Goal: Task Accomplishment & Management: Complete application form

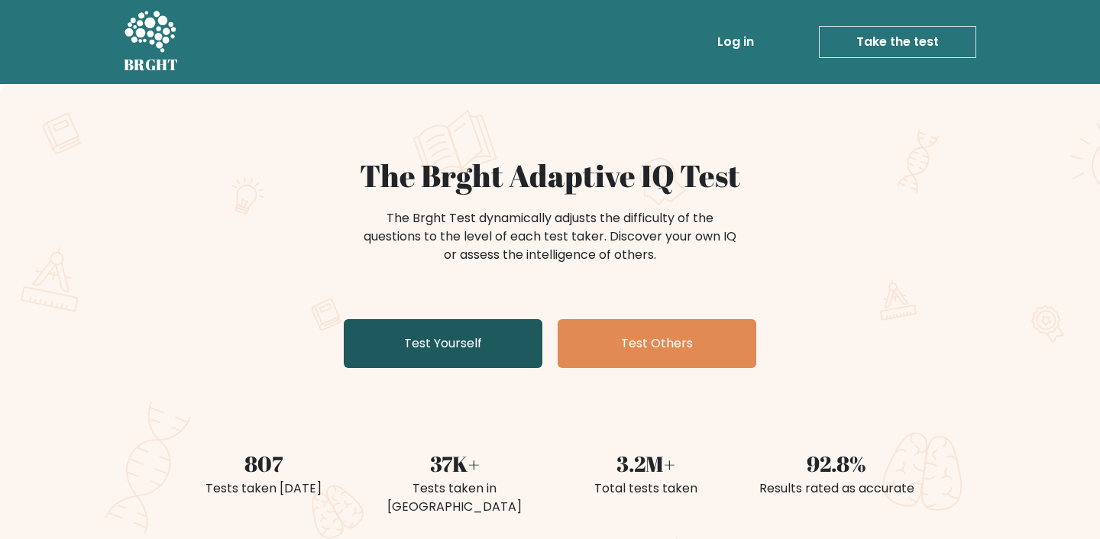
click at [371, 339] on link "Test Yourself" at bounding box center [443, 343] width 199 height 49
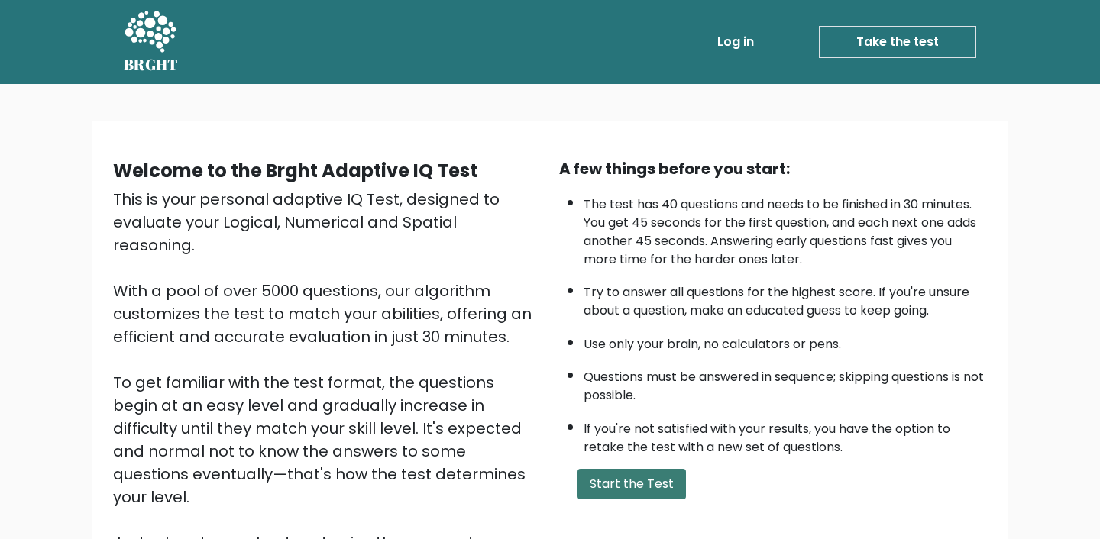
click at [622, 471] on button "Start the Test" at bounding box center [632, 484] width 109 height 31
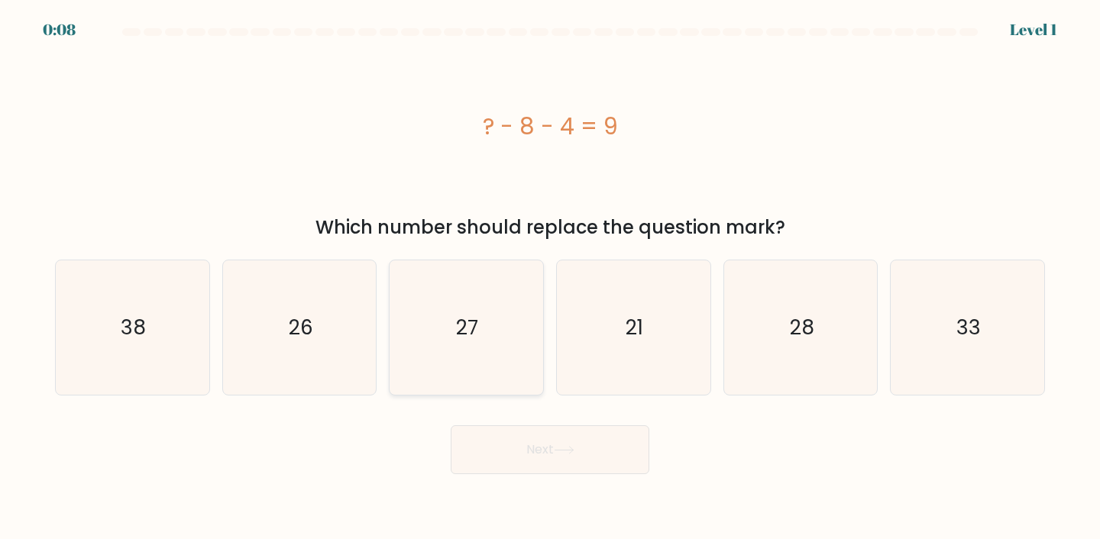
click at [505, 342] on icon "27" at bounding box center [466, 328] width 135 height 135
click at [550, 277] on input "c. 27" at bounding box center [550, 274] width 1 height 8
radio input "true"
click at [513, 432] on button "Next" at bounding box center [550, 450] width 199 height 49
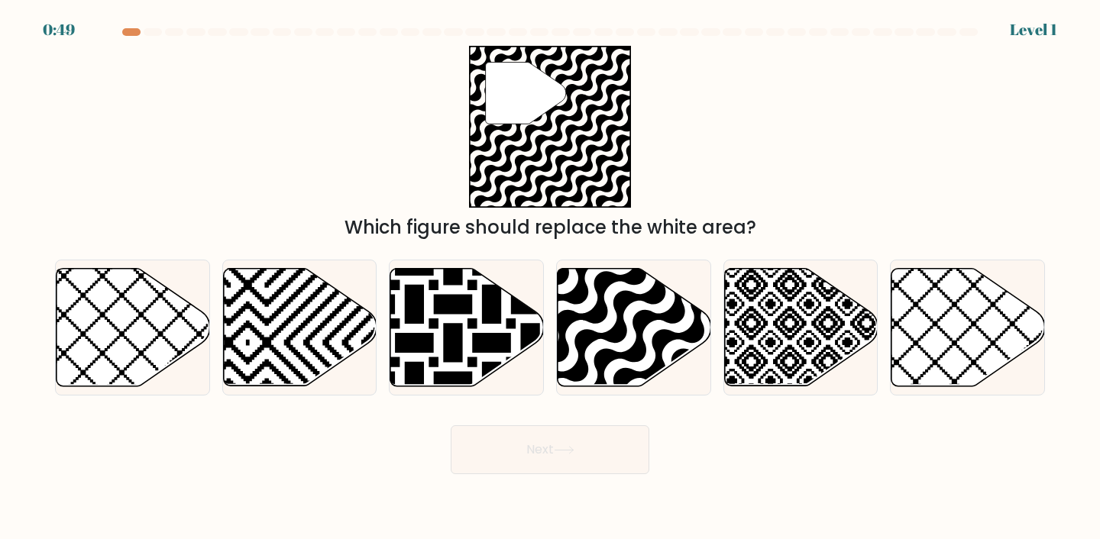
drag, startPoint x: 524, startPoint y: 465, endPoint x: 636, endPoint y: 482, distance: 112.8
click at [636, 482] on body "0:49 Level 1" at bounding box center [550, 269] width 1100 height 539
click at [604, 362] on icon at bounding box center [680, 391] width 309 height 309
click at [551, 277] on input "d." at bounding box center [550, 274] width 1 height 8
radio input "true"
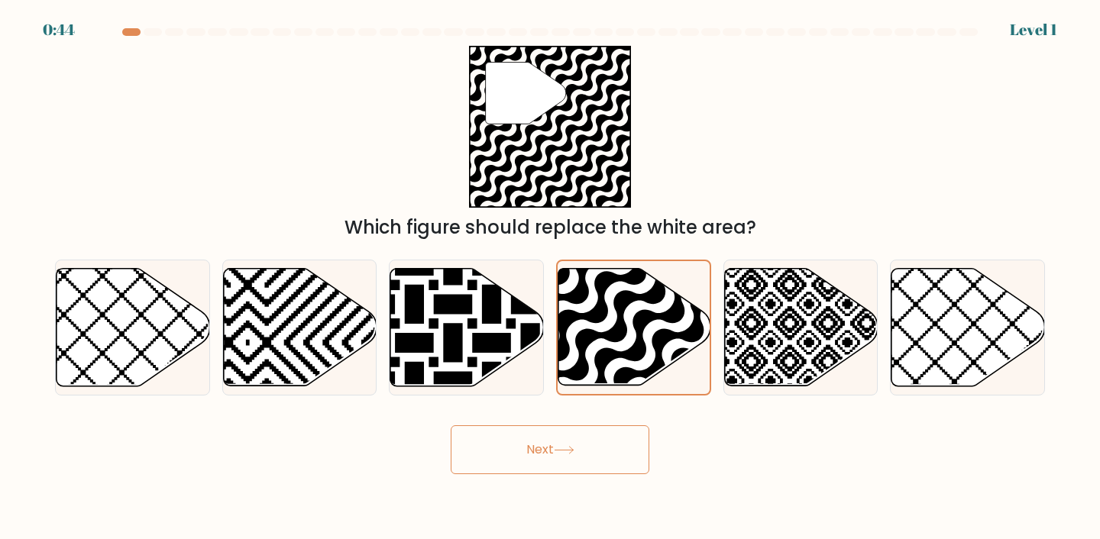
click at [501, 468] on button "Next" at bounding box center [550, 450] width 199 height 49
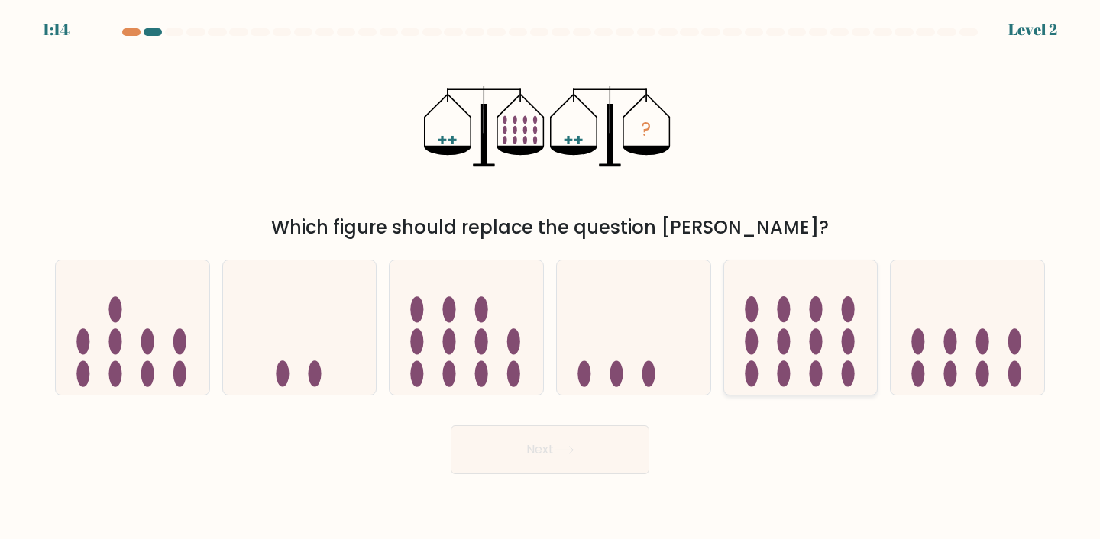
click at [758, 323] on icon at bounding box center [801, 327] width 154 height 127
click at [551, 277] on input "e." at bounding box center [550, 274] width 1 height 8
radio input "true"
click at [553, 445] on button "Next" at bounding box center [550, 450] width 199 height 49
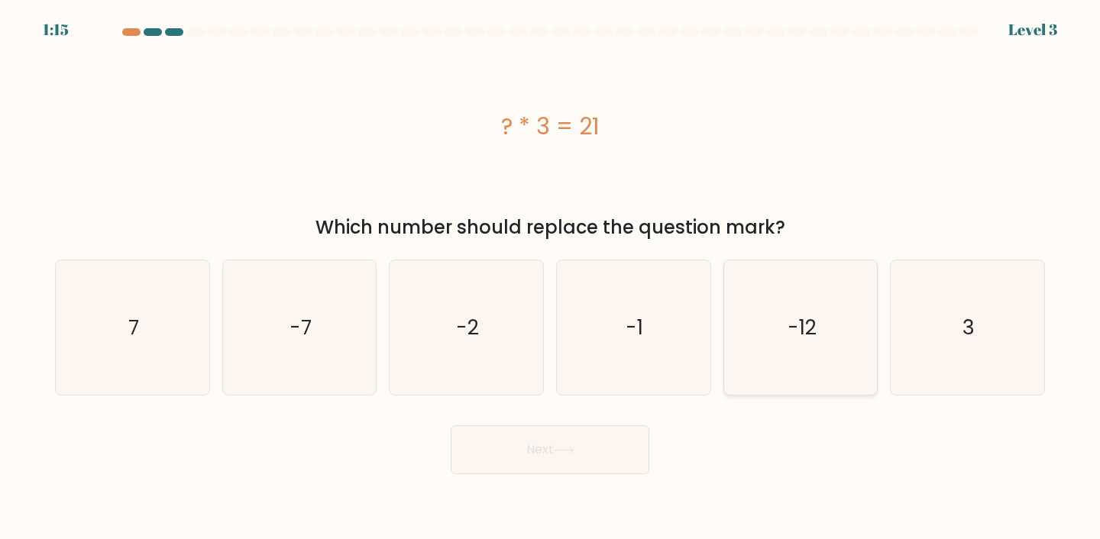
click at [792, 329] on text "-12" at bounding box center [802, 327] width 29 height 28
click at [551, 277] on input "e. -12" at bounding box center [550, 274] width 1 height 8
radio input "true"
click at [357, 317] on icon "-7" at bounding box center [299, 328] width 135 height 135
click at [550, 277] on input "b. -7" at bounding box center [550, 274] width 1 height 8
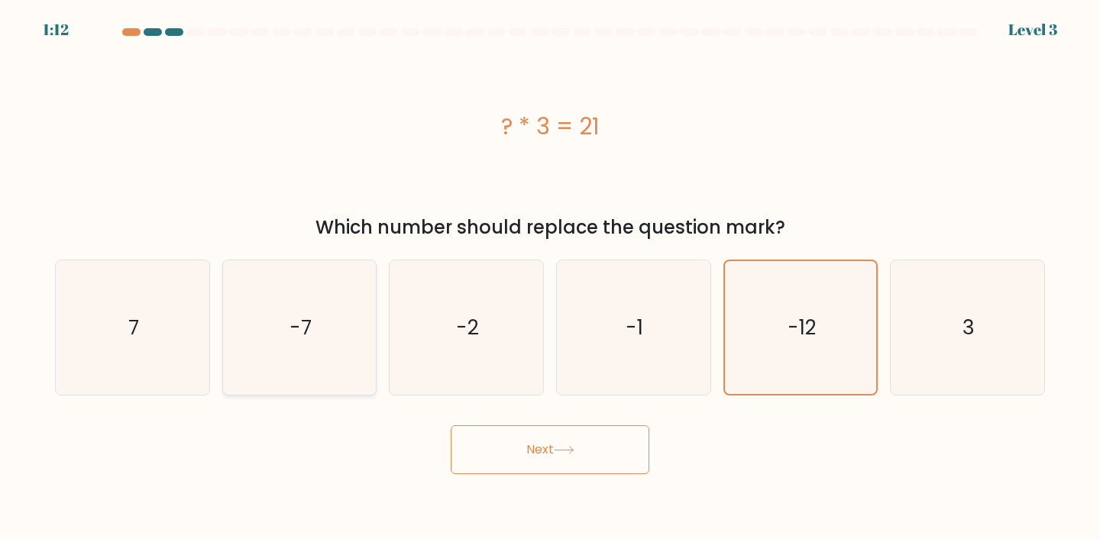
radio input "true"
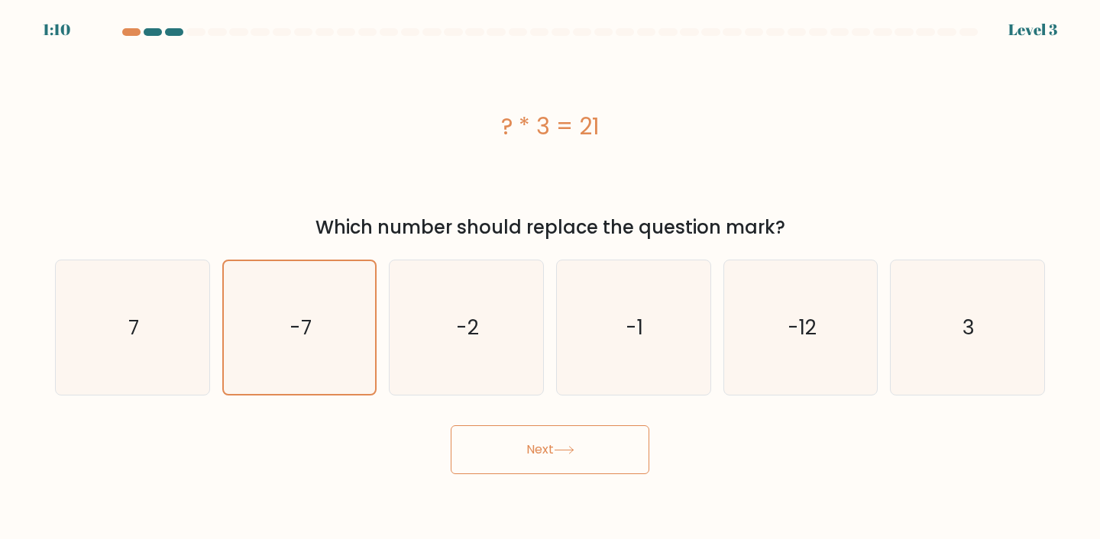
click at [518, 451] on button "Next" at bounding box center [550, 450] width 199 height 49
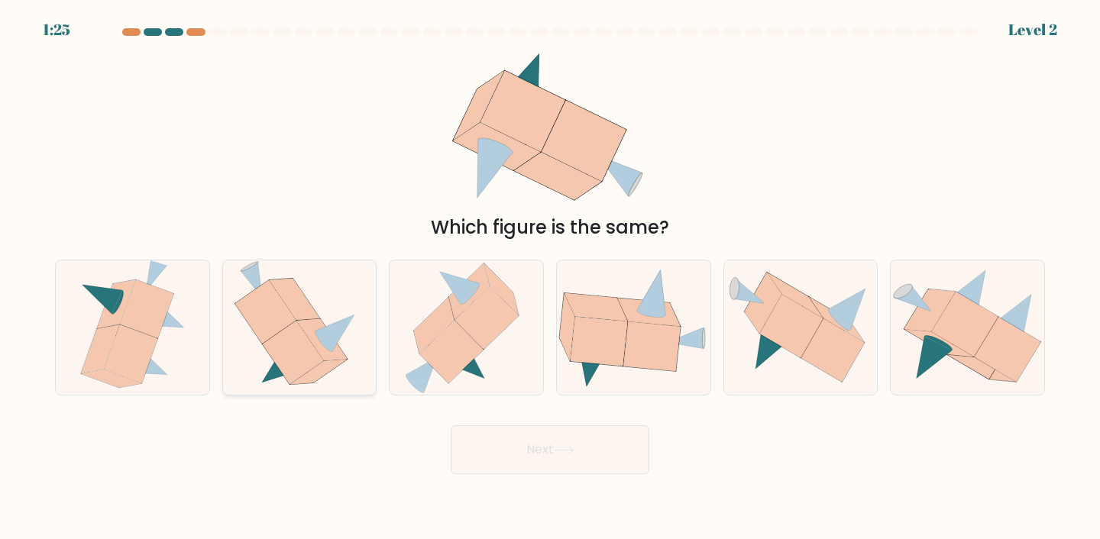
click at [284, 345] on icon at bounding box center [293, 352] width 61 height 63
click at [550, 277] on input "b." at bounding box center [550, 274] width 1 height 8
radio input "true"
click at [506, 462] on button "Next" at bounding box center [550, 450] width 199 height 49
click at [524, 440] on button "Next" at bounding box center [550, 450] width 199 height 49
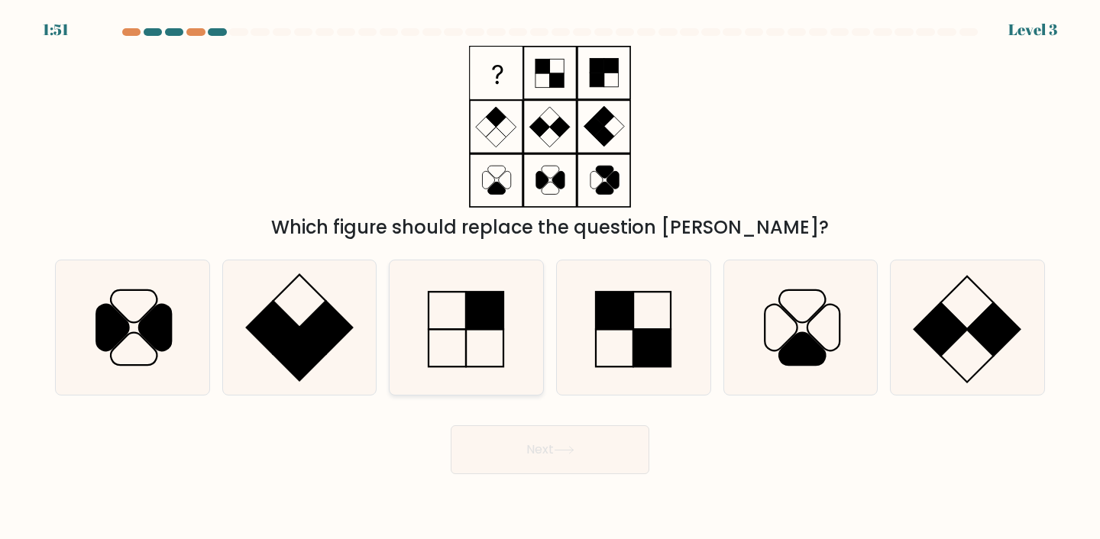
click at [481, 318] on rect at bounding box center [485, 310] width 37 height 37
click at [550, 277] on input "c." at bounding box center [550, 274] width 1 height 8
radio input "true"
click at [519, 437] on button "Next" at bounding box center [550, 450] width 199 height 49
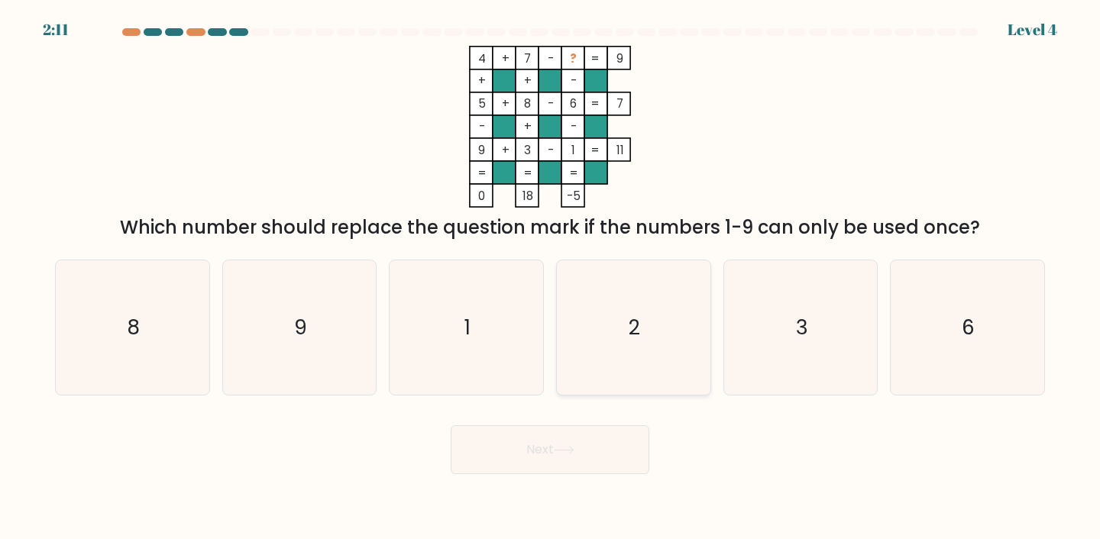
click at [630, 368] on icon "2" at bounding box center [633, 328] width 135 height 135
click at [551, 277] on input "d. 2" at bounding box center [550, 274] width 1 height 8
radio input "true"
click at [601, 455] on button "Next" at bounding box center [550, 450] width 199 height 49
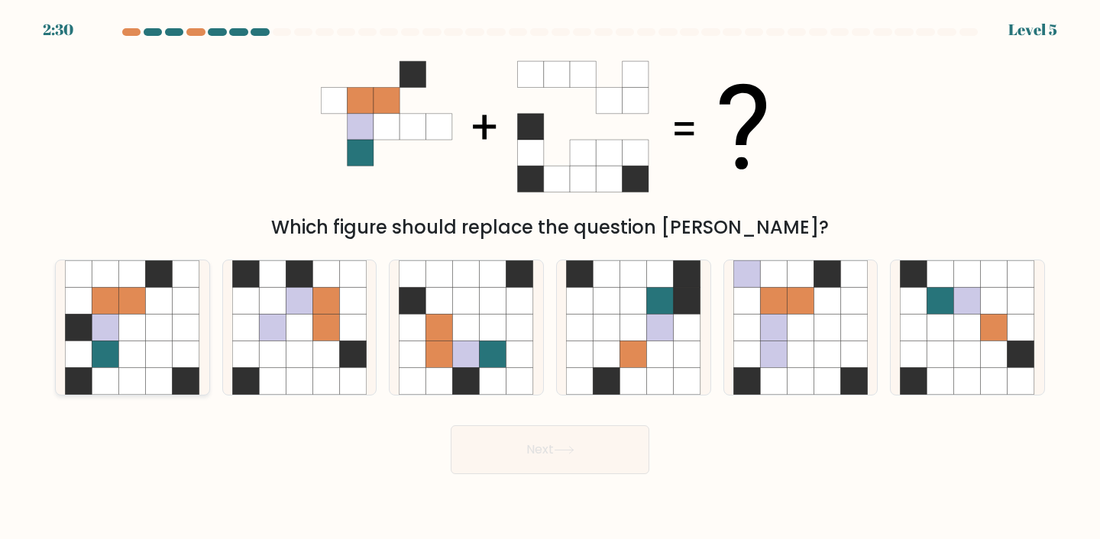
click at [146, 336] on icon at bounding box center [159, 327] width 27 height 27
click at [550, 277] on input "a." at bounding box center [550, 274] width 1 height 8
radio input "true"
click at [584, 454] on button "Next" at bounding box center [550, 450] width 199 height 49
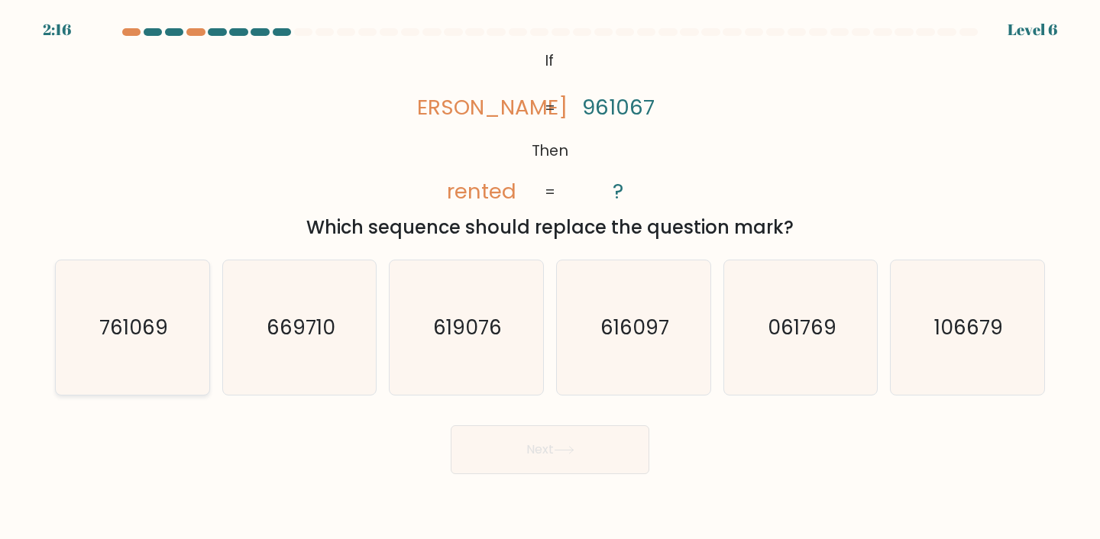
click at [126, 333] on text "761069" at bounding box center [133, 327] width 69 height 28
click at [550, 277] on input "a. 761069" at bounding box center [550, 274] width 1 height 8
radio input "true"
click at [504, 449] on button "Next" at bounding box center [550, 450] width 199 height 49
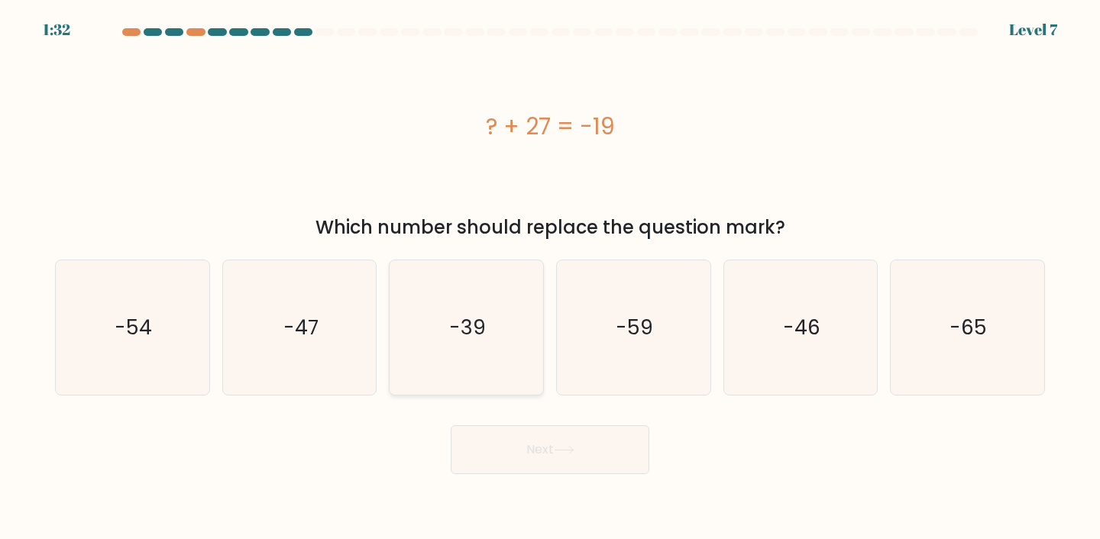
click at [459, 270] on icon "-39" at bounding box center [466, 328] width 135 height 135
click at [550, 270] on input "c. -39" at bounding box center [550, 274] width 1 height 8
radio input "true"
click at [510, 451] on button "Next" at bounding box center [550, 450] width 199 height 49
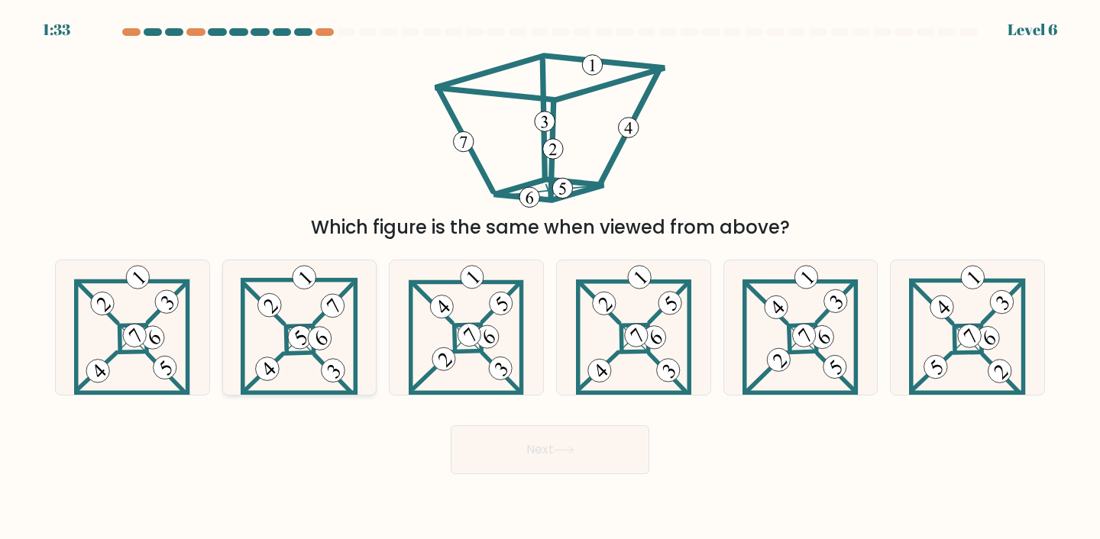
click at [288, 373] on icon at bounding box center [300, 328] width 118 height 135
click at [550, 277] on input "b." at bounding box center [550, 274] width 1 height 8
radio input "true"
click at [495, 442] on button "Next" at bounding box center [550, 450] width 199 height 49
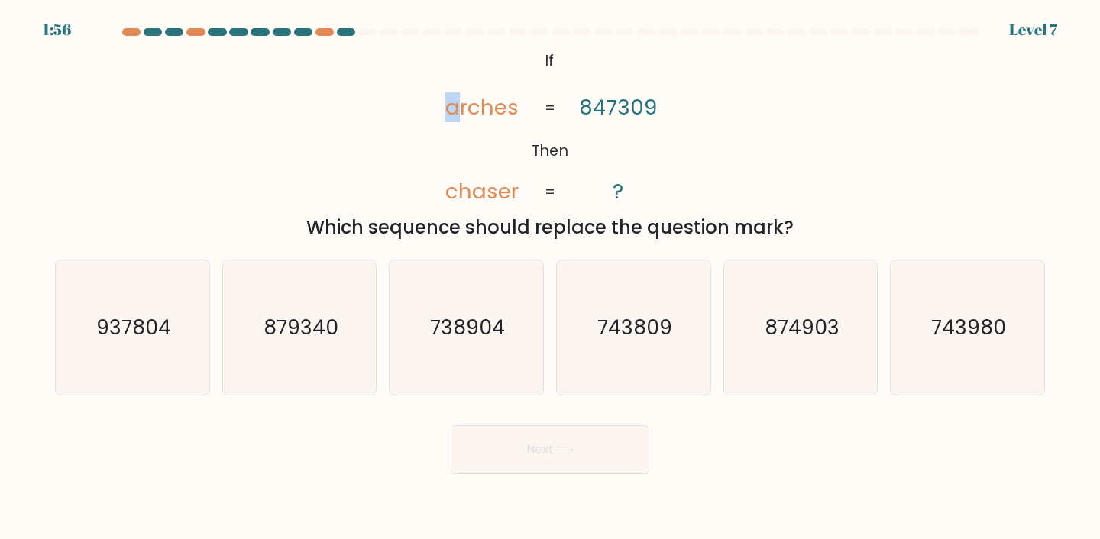
drag, startPoint x: 457, startPoint y: 111, endPoint x: 442, endPoint y: 111, distance: 15.3
click at [442, 111] on icon "@import url('https://fonts.googleapis.com/css?family=Abril+Fatface:400,100,100i…" at bounding box center [550, 127] width 263 height 162
drag, startPoint x: 593, startPoint y: 104, endPoint x: 552, endPoint y: 104, distance: 40.5
click at [552, 104] on icon "@import url('https://fonts.googleapis.com/css?family=Abril+Fatface:400,100,100i…" at bounding box center [550, 127] width 263 height 162
click at [577, 108] on icon "@import url('https://fonts.googleapis.com/css?family=Abril+Fatface:400,100,100i…" at bounding box center [550, 127] width 263 height 162
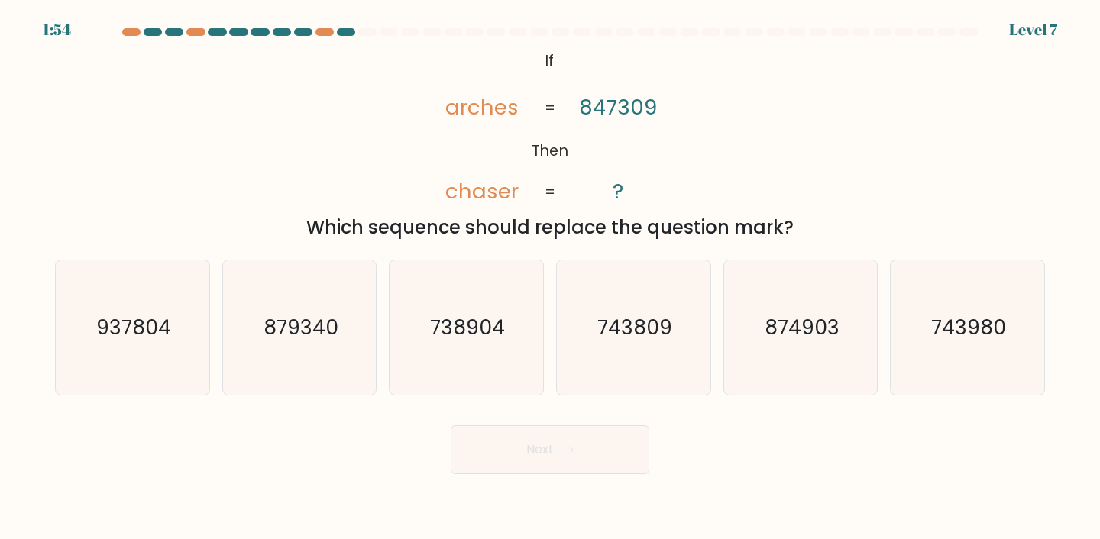
click at [583, 108] on tspan "847309" at bounding box center [618, 107] width 78 height 30
drag, startPoint x: 591, startPoint y: 108, endPoint x: 584, endPoint y: 107, distance: 7.7
click at [584, 107] on tspan "847309" at bounding box center [618, 107] width 78 height 30
click at [450, 114] on tspan "arches" at bounding box center [481, 107] width 73 height 30
click at [588, 111] on tspan "847309" at bounding box center [618, 107] width 78 height 30
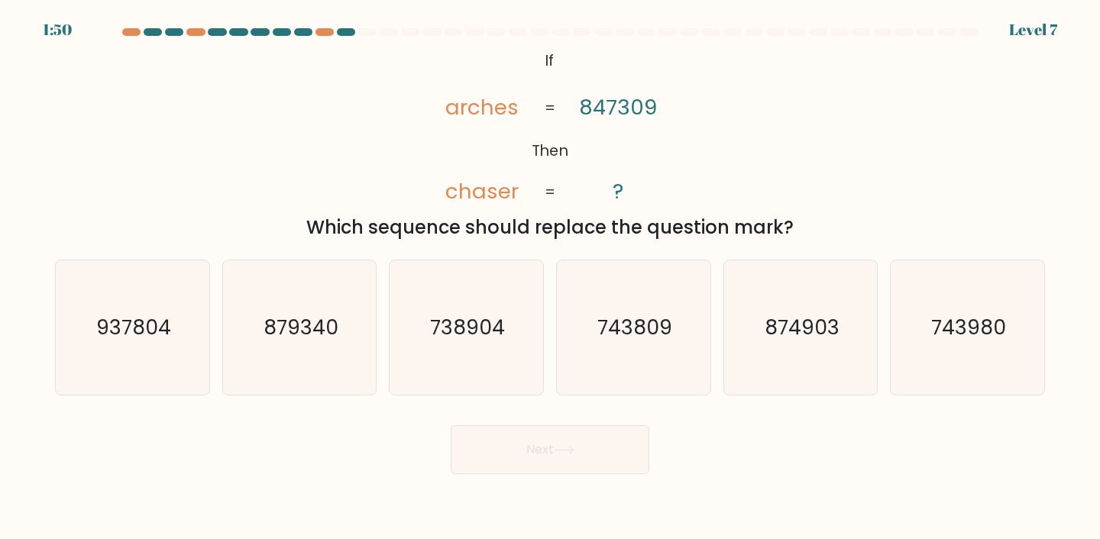
click at [462, 113] on tspan "arches" at bounding box center [481, 107] width 73 height 30
click at [601, 112] on tspan "847309" at bounding box center [618, 107] width 78 height 30
click at [478, 198] on tspan "chaser" at bounding box center [481, 192] width 73 height 30
click at [468, 348] on icon "738904" at bounding box center [466, 328] width 135 height 135
click at [550, 277] on input "c. 738904" at bounding box center [550, 274] width 1 height 8
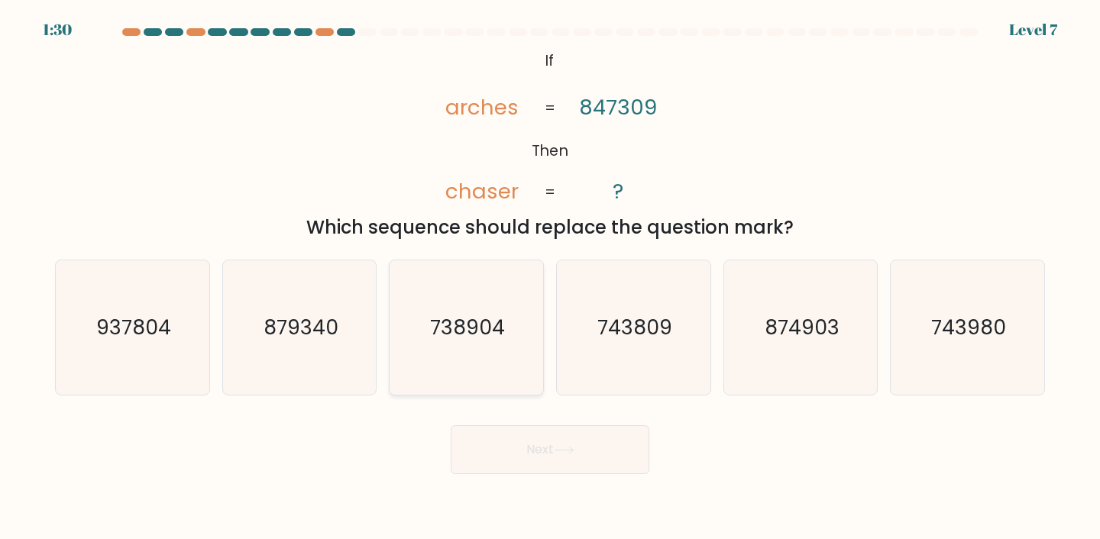
radio input "true"
click at [483, 457] on button "Next" at bounding box center [550, 450] width 199 height 49
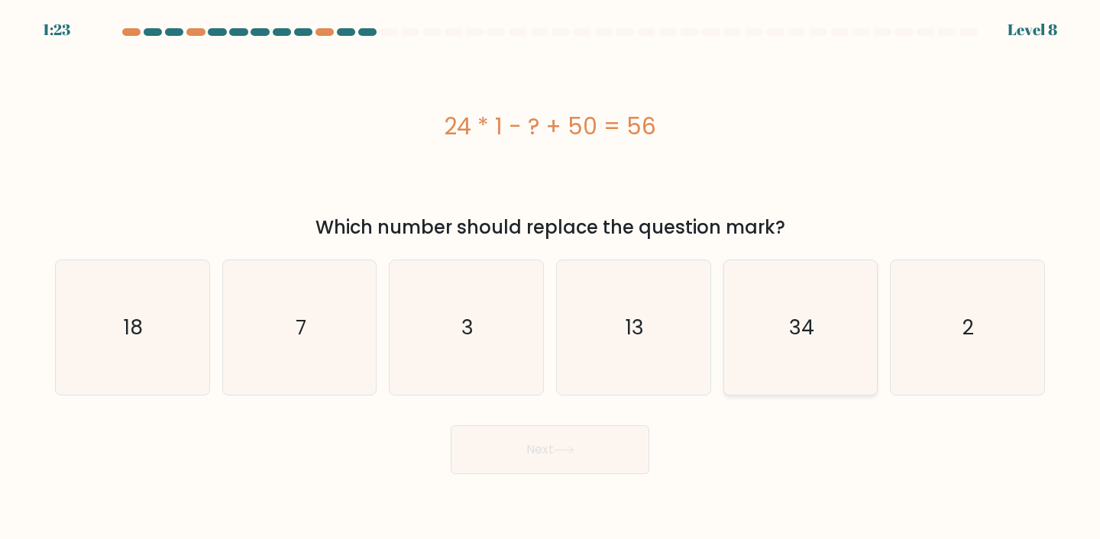
click at [799, 305] on icon "34" at bounding box center [801, 328] width 135 height 135
click at [551, 277] on input "e. 34" at bounding box center [550, 274] width 1 height 8
radio input "true"
click at [574, 477] on body "1:22 Level 8 a." at bounding box center [550, 269] width 1100 height 539
click at [566, 463] on button "Next" at bounding box center [550, 450] width 199 height 49
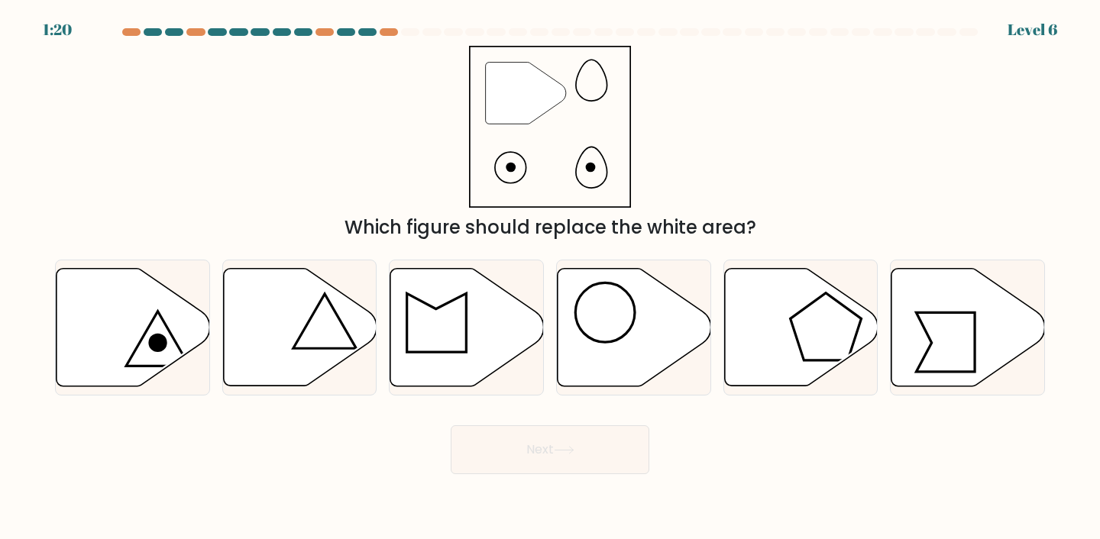
click at [558, 456] on button "Next" at bounding box center [550, 450] width 199 height 49
click at [578, 301] on circle at bounding box center [605, 313] width 60 height 60
click at [551, 277] on input "d." at bounding box center [550, 274] width 1 height 8
radio input "true"
click at [544, 319] on div "c." at bounding box center [466, 328] width 167 height 137
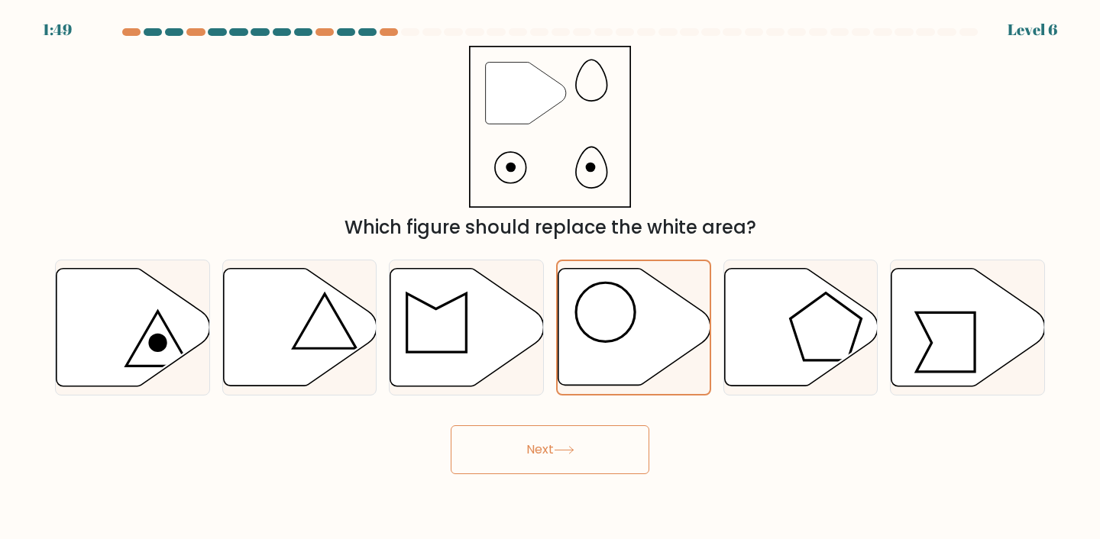
click at [738, 145] on div "" Which figure should replace the white area?" at bounding box center [550, 144] width 1009 height 196
click at [649, 273] on icon at bounding box center [634, 327] width 152 height 118
click at [551, 273] on input "d." at bounding box center [550, 274] width 1 height 8
click at [559, 449] on icon at bounding box center [564, 450] width 21 height 8
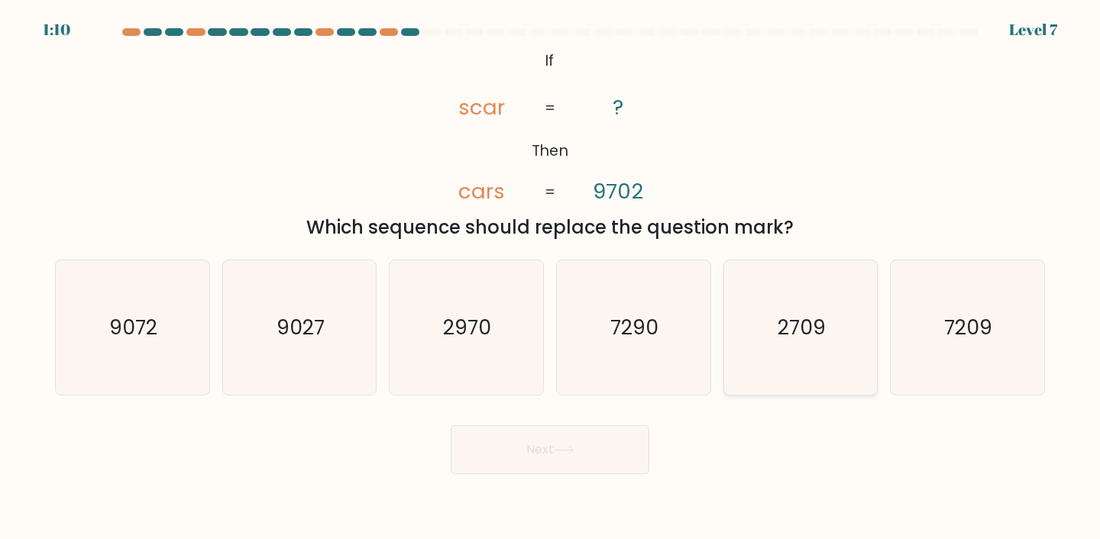
click at [792, 348] on icon "2709" at bounding box center [801, 328] width 135 height 135
click at [551, 277] on input "e. 2709" at bounding box center [550, 274] width 1 height 8
radio input "true"
click at [588, 461] on button "Next" at bounding box center [550, 450] width 199 height 49
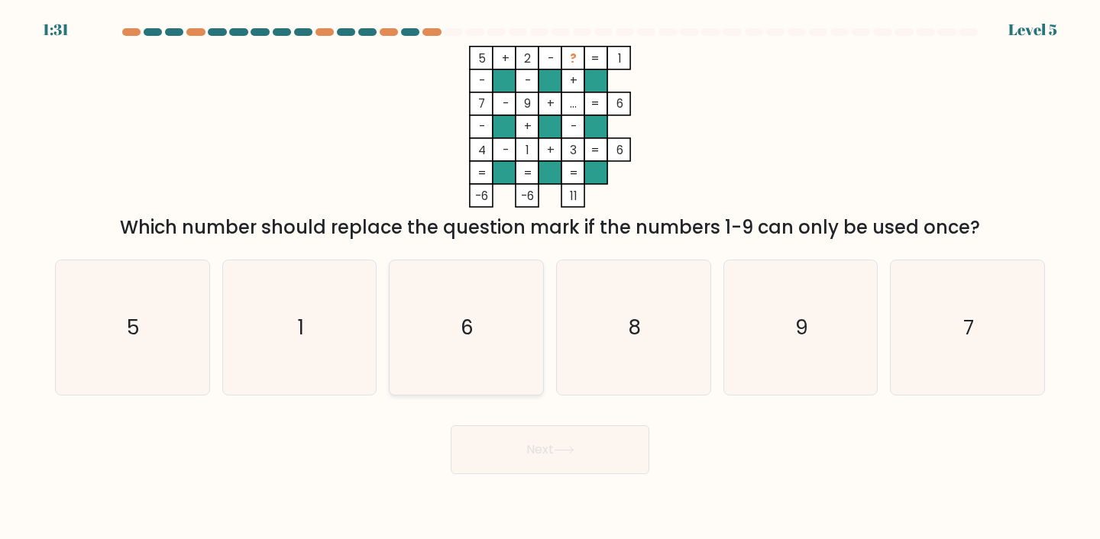
click at [429, 359] on icon "6" at bounding box center [466, 328] width 135 height 135
click at [550, 277] on input "c. 6" at bounding box center [550, 274] width 1 height 8
radio input "true"
click at [550, 478] on body "1:30 Level 5" at bounding box center [550, 269] width 1100 height 539
click at [549, 464] on button "Next" at bounding box center [550, 450] width 199 height 49
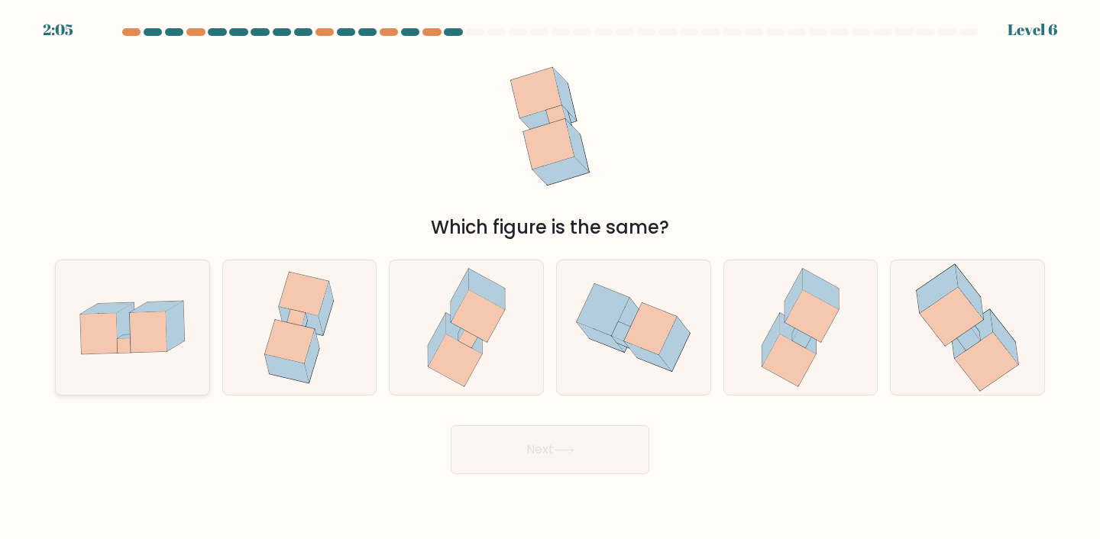
click at [102, 336] on icon at bounding box center [98, 333] width 37 height 40
click at [550, 277] on input "a." at bounding box center [550, 274] width 1 height 8
radio input "true"
click at [522, 453] on button "Next" at bounding box center [550, 450] width 199 height 49
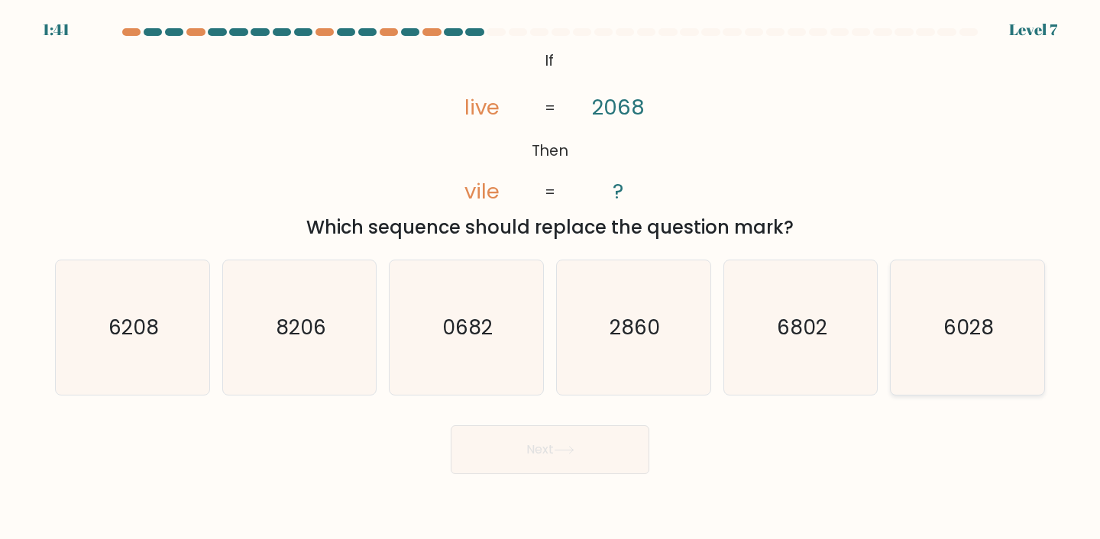
click at [980, 305] on icon "6028" at bounding box center [967, 328] width 135 height 135
click at [551, 277] on input "f. 6028" at bounding box center [550, 274] width 1 height 8
radio input "true"
click at [496, 448] on button "Next" at bounding box center [550, 450] width 199 height 49
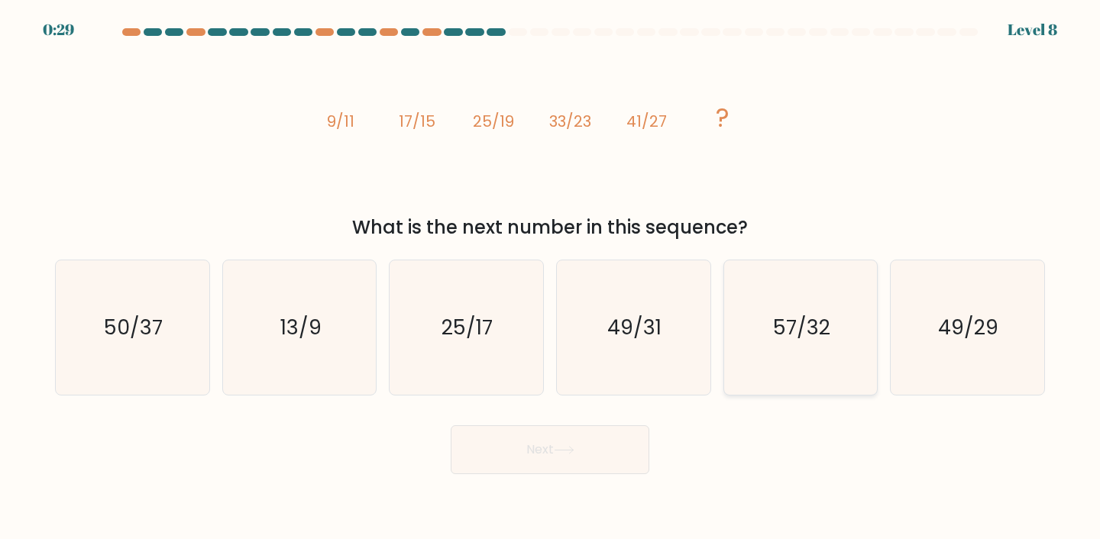
click at [772, 307] on icon "57/32" at bounding box center [801, 328] width 135 height 135
click at [551, 277] on input "e. 57/32" at bounding box center [550, 274] width 1 height 8
radio input "true"
click at [512, 420] on div "Next" at bounding box center [550, 444] width 1009 height 60
click at [511, 447] on button "Next" at bounding box center [550, 450] width 199 height 49
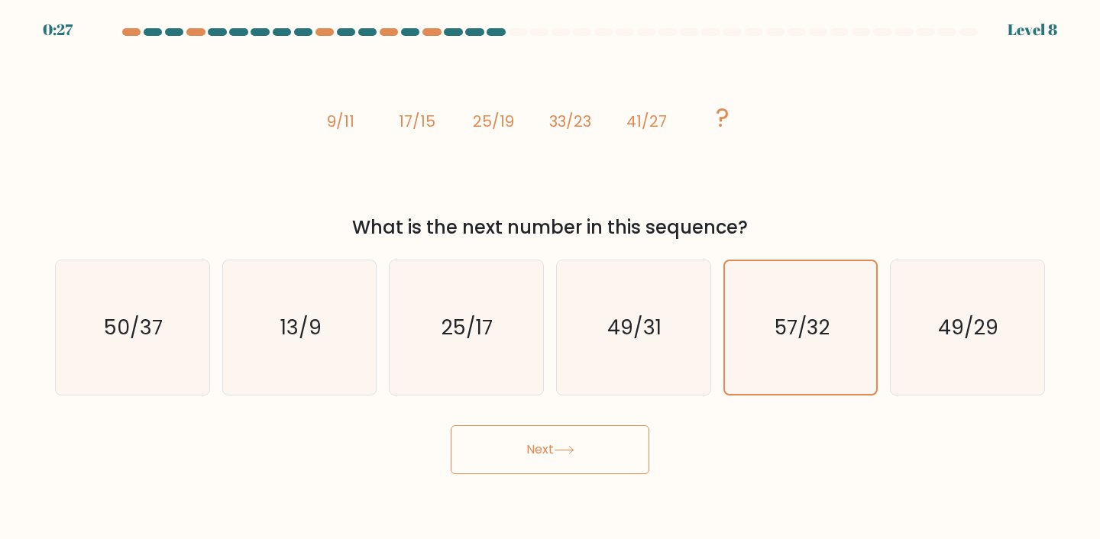
click at [553, 455] on button "Next" at bounding box center [550, 450] width 199 height 49
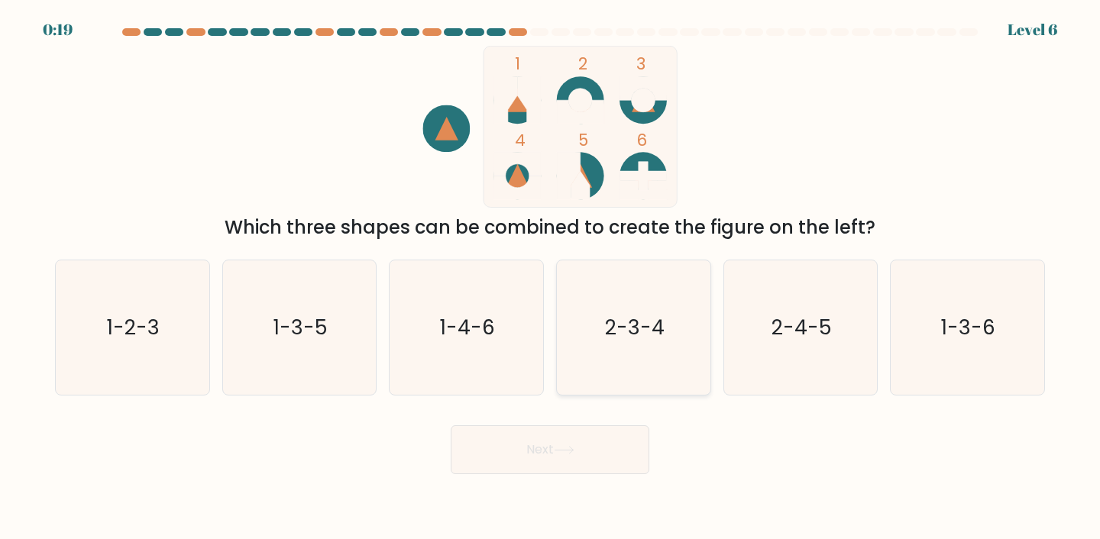
click at [655, 302] on icon "2-3-4" at bounding box center [633, 328] width 135 height 135
click at [551, 277] on input "d. 2-3-4" at bounding box center [550, 274] width 1 height 8
radio input "true"
click at [544, 445] on button "Next" at bounding box center [550, 450] width 199 height 49
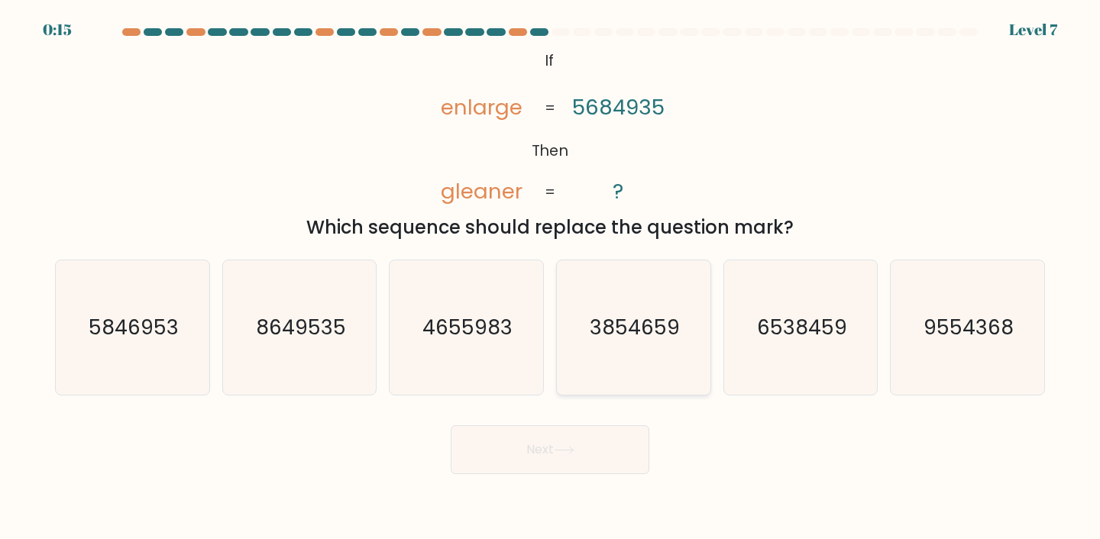
click at [652, 316] on text "3854659" at bounding box center [635, 327] width 90 height 28
click at [551, 277] on input "d. 3854659" at bounding box center [550, 274] width 1 height 8
radio input "true"
click at [578, 449] on button "Next" at bounding box center [550, 450] width 199 height 49
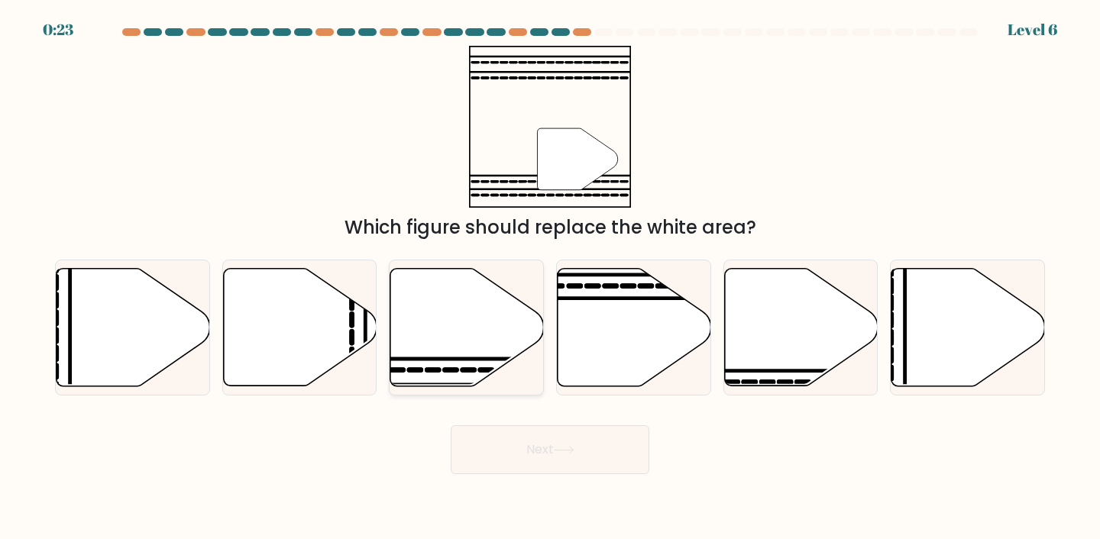
click at [496, 316] on icon at bounding box center [467, 327] width 154 height 118
click at [550, 277] on input "c." at bounding box center [550, 274] width 1 height 8
radio input "true"
click at [508, 430] on button "Next" at bounding box center [550, 450] width 199 height 49
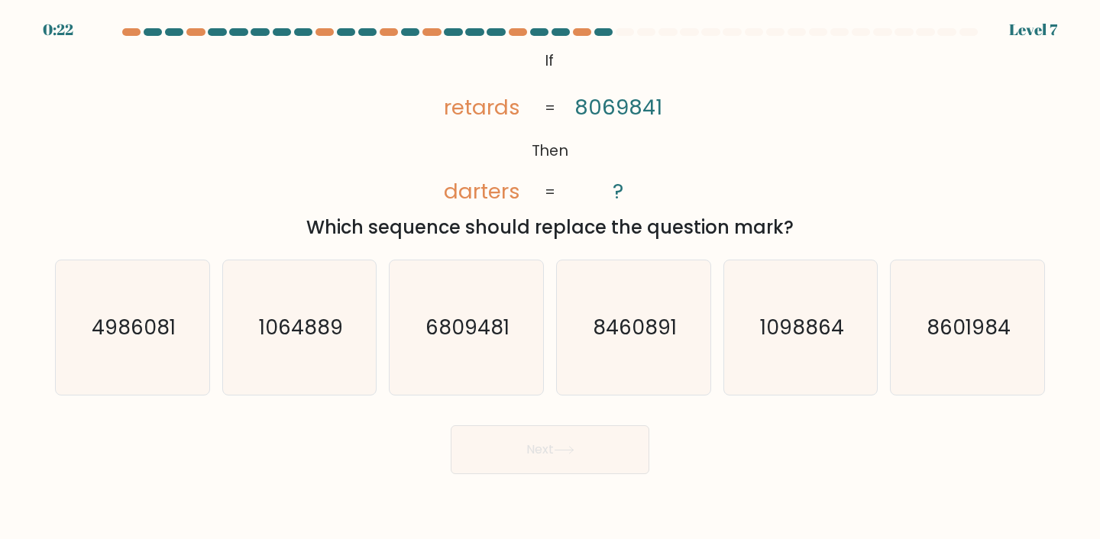
click at [507, 447] on button "Next" at bounding box center [550, 450] width 199 height 49
click at [165, 381] on icon "4986081" at bounding box center [132, 328] width 135 height 135
click at [550, 277] on input "a. 4986081" at bounding box center [550, 274] width 1 height 8
radio input "true"
click at [612, 479] on body "0:36 Level 7 If" at bounding box center [550, 269] width 1100 height 539
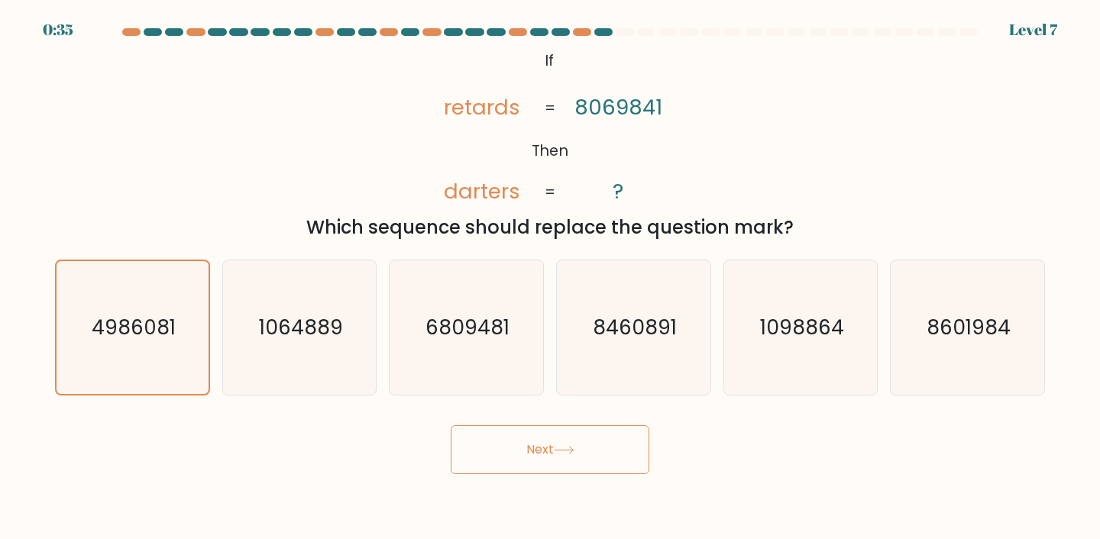
click at [591, 436] on button "Next" at bounding box center [550, 450] width 199 height 49
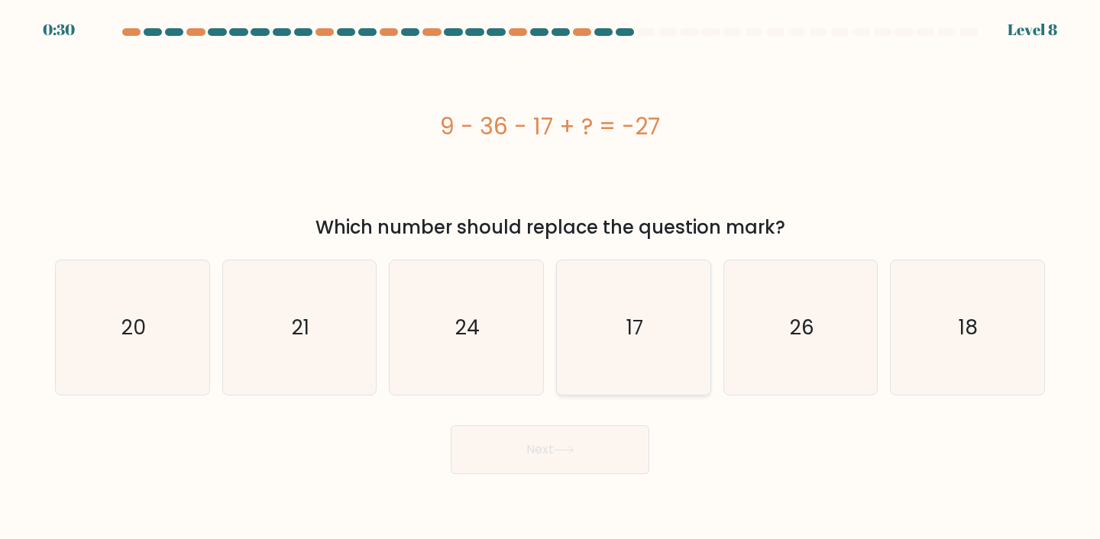
click at [639, 344] on icon "17" at bounding box center [633, 328] width 135 height 135
click at [551, 277] on input "d. 17" at bounding box center [550, 274] width 1 height 8
radio input "true"
click at [591, 462] on button "Next" at bounding box center [550, 450] width 199 height 49
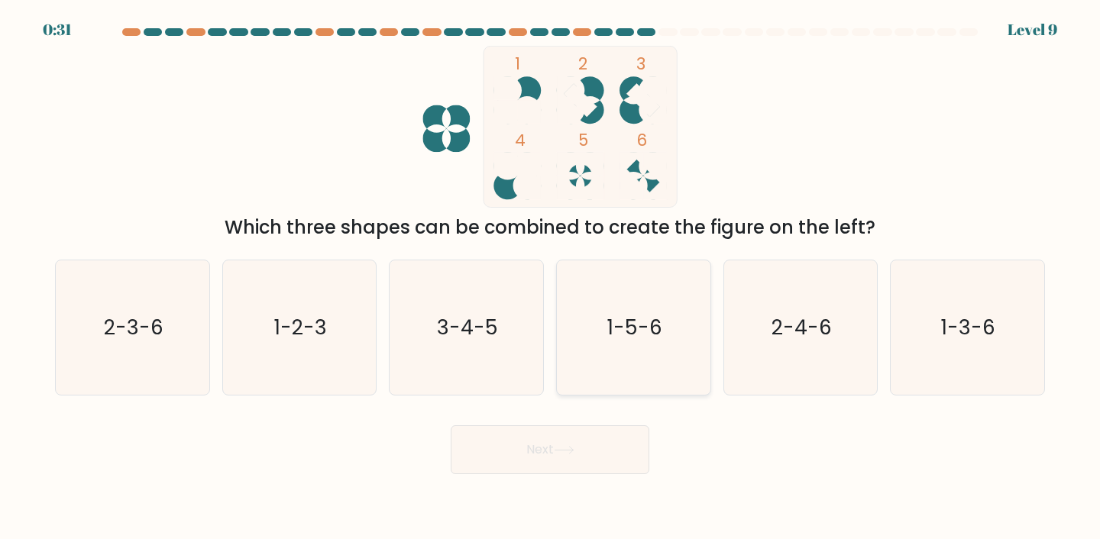
click at [686, 335] on icon "1-5-6" at bounding box center [633, 328] width 135 height 135
click at [551, 277] on input "d. 1-5-6" at bounding box center [550, 274] width 1 height 8
radio input "true"
click at [579, 445] on button "Next" at bounding box center [550, 450] width 199 height 49
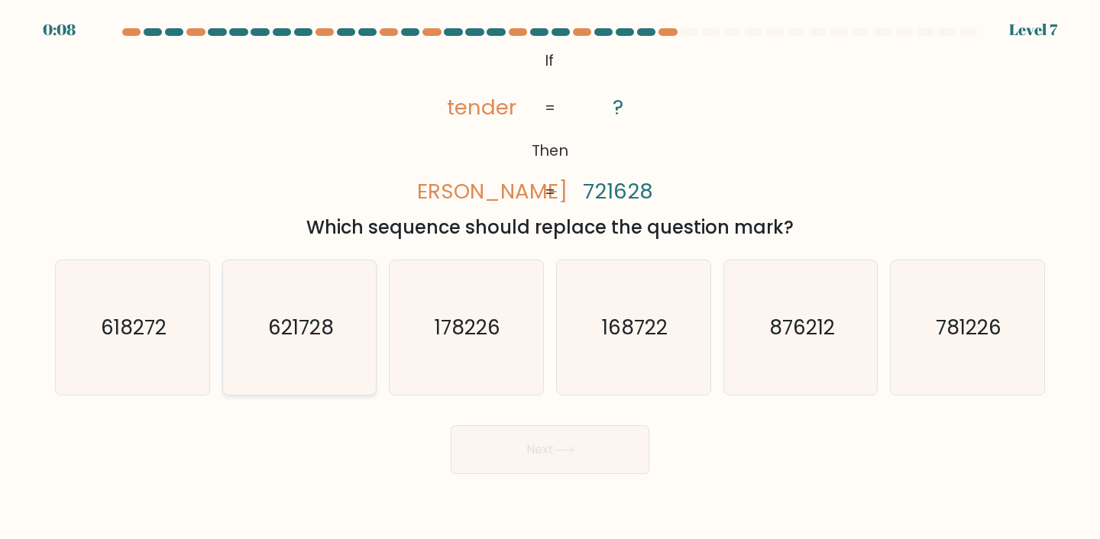
click at [278, 334] on text "621728" at bounding box center [301, 327] width 66 height 28
click at [550, 277] on input "b. 621728" at bounding box center [550, 274] width 1 height 8
radio input "true"
click at [540, 452] on button "Next" at bounding box center [550, 450] width 199 height 49
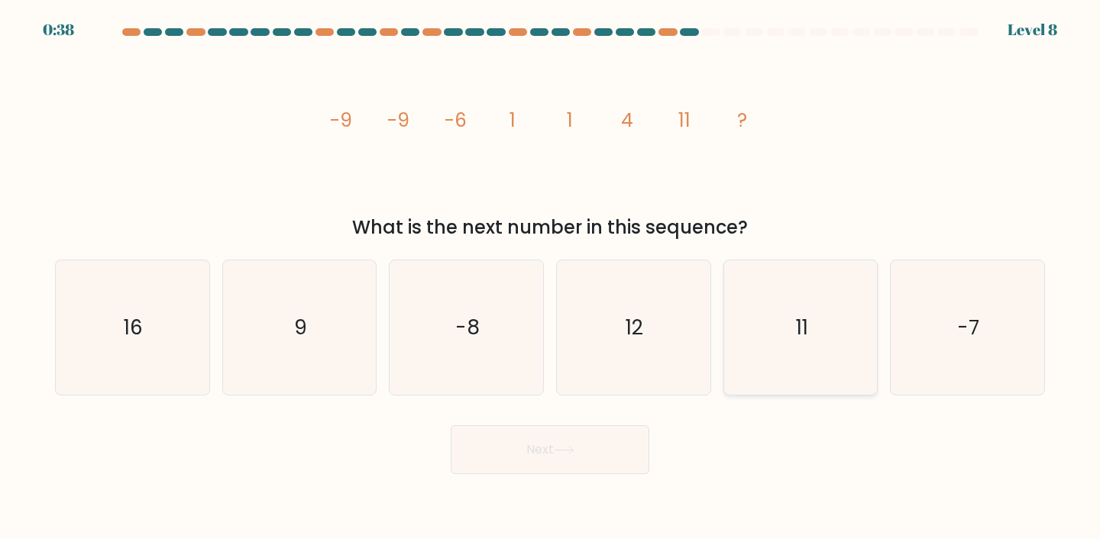
click at [808, 335] on text "11" at bounding box center [802, 327] width 12 height 28
click at [551, 277] on input "e. 11" at bounding box center [550, 274] width 1 height 8
radio input "true"
click at [593, 451] on button "Next" at bounding box center [550, 450] width 199 height 49
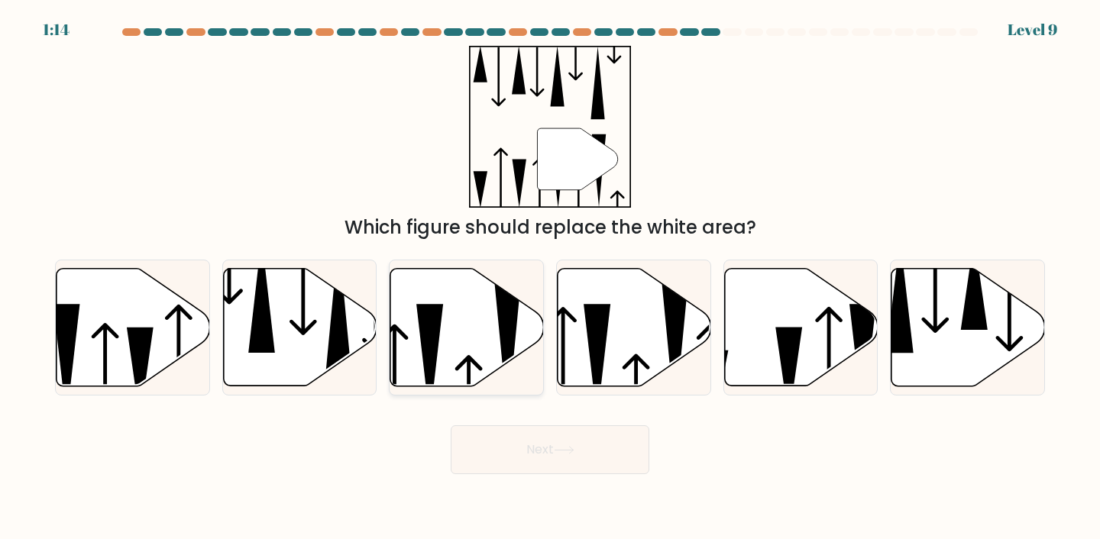
click at [487, 332] on icon at bounding box center [467, 327] width 154 height 118
click at [550, 277] on input "c." at bounding box center [550, 274] width 1 height 8
radio input "true"
click at [503, 446] on button "Next" at bounding box center [550, 450] width 199 height 49
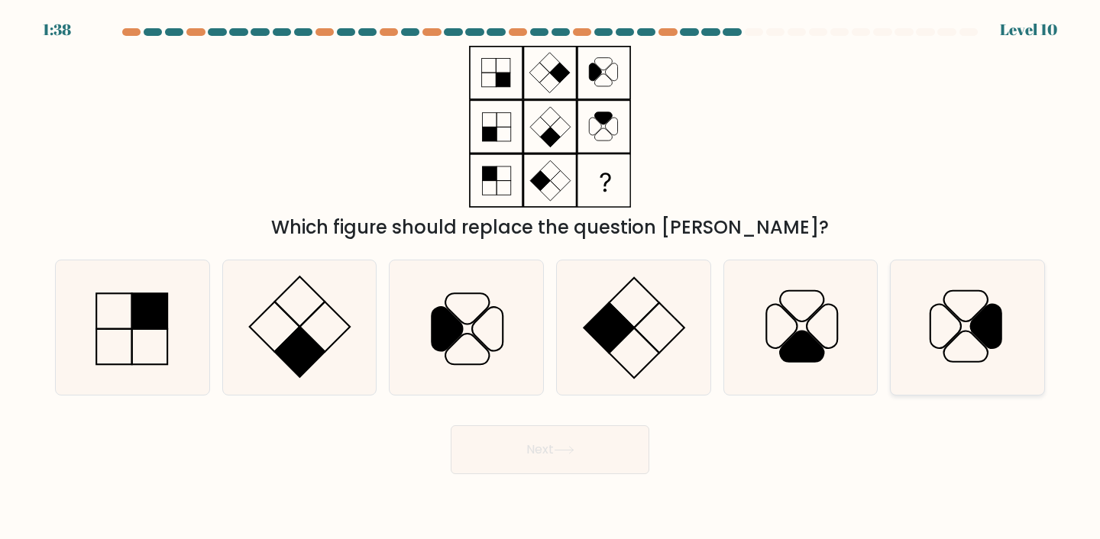
click at [910, 357] on icon at bounding box center [967, 328] width 135 height 135
click at [551, 277] on input "f." at bounding box center [550, 274] width 1 height 8
radio input "true"
click at [587, 462] on button "Next" at bounding box center [550, 450] width 199 height 49
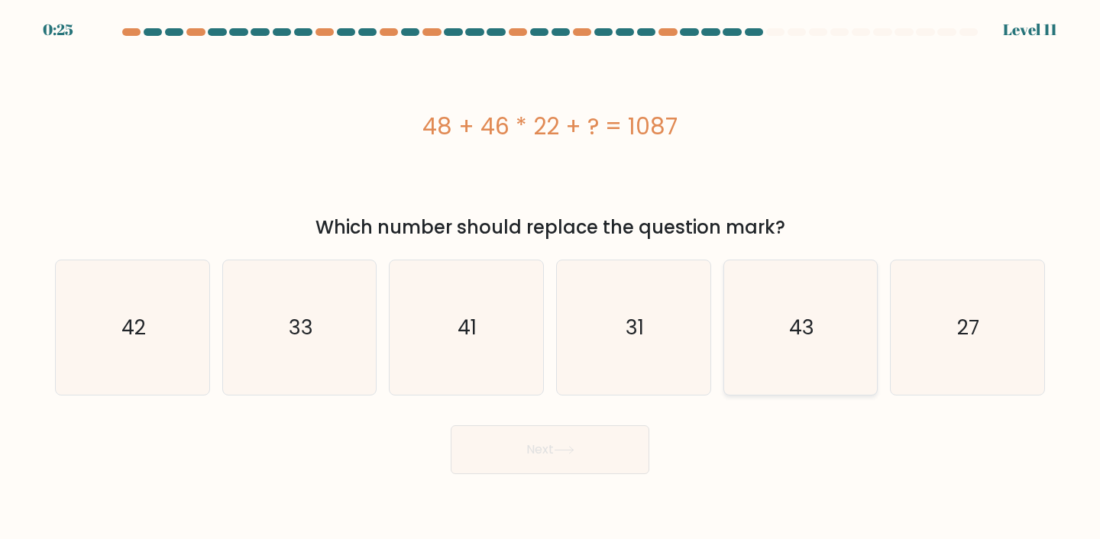
click at [779, 335] on icon "43" at bounding box center [801, 328] width 135 height 135
click at [551, 277] on input "e. 43" at bounding box center [550, 274] width 1 height 8
radio input "true"
click at [612, 447] on button "Next" at bounding box center [550, 450] width 199 height 49
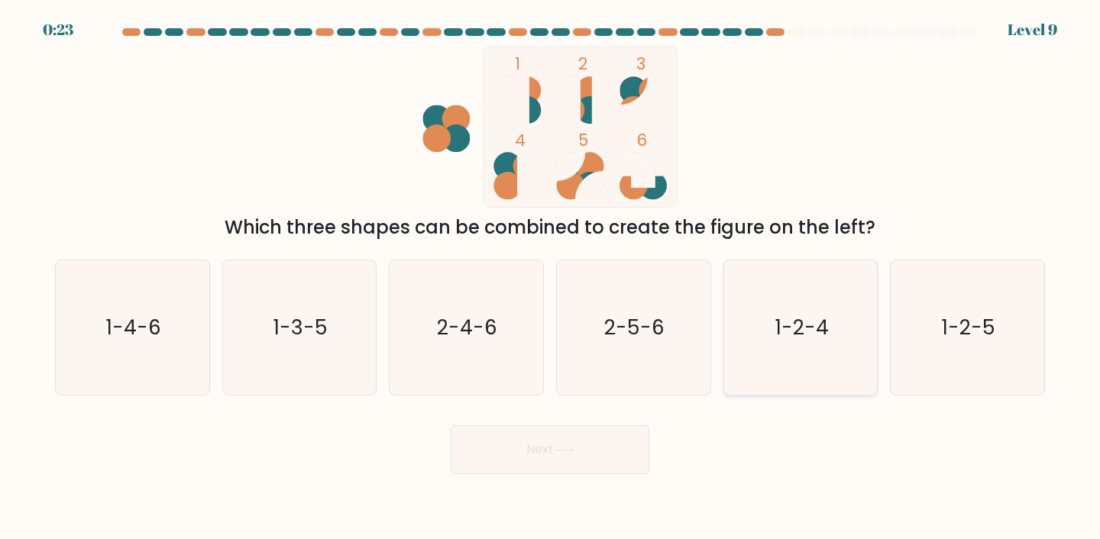
click at [795, 335] on text "1-2-4" at bounding box center [802, 327] width 53 height 28
click at [551, 277] on input "e. 1-2-4" at bounding box center [550, 274] width 1 height 8
radio input "true"
click at [621, 439] on button "Next" at bounding box center [550, 450] width 199 height 49
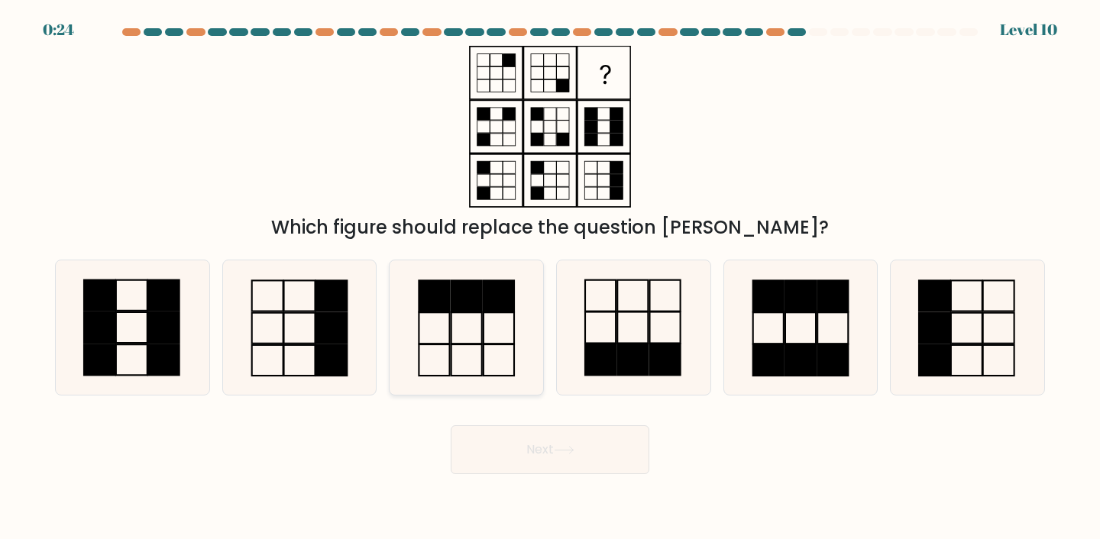
click at [493, 351] on icon at bounding box center [466, 328] width 135 height 135
click at [550, 277] on input "c." at bounding box center [550, 274] width 1 height 8
radio input "true"
click at [489, 465] on button "Next" at bounding box center [550, 450] width 199 height 49
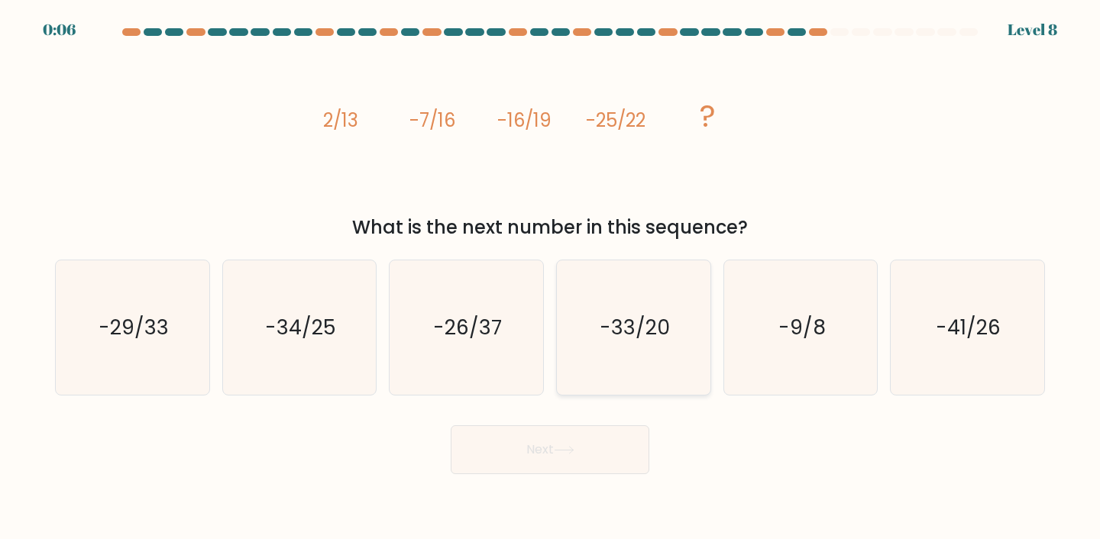
click at [593, 300] on icon "-33/20" at bounding box center [633, 328] width 135 height 135
click at [551, 277] on input "d. -33/20" at bounding box center [550, 274] width 1 height 8
radio input "true"
click at [583, 468] on button "Next" at bounding box center [550, 450] width 199 height 49
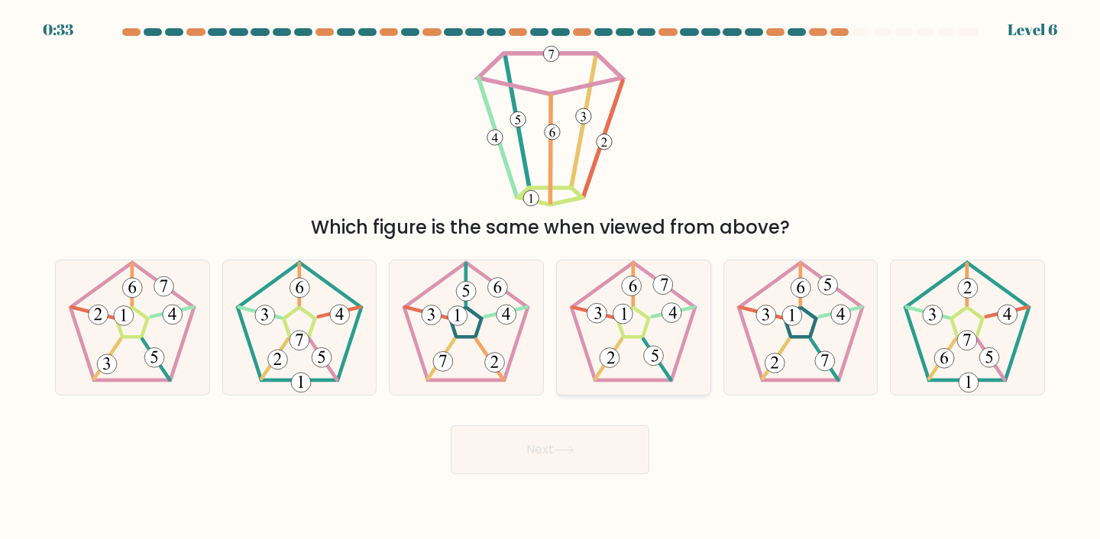
click at [658, 337] on icon at bounding box center [633, 328] width 135 height 135
click at [551, 277] on input "d." at bounding box center [550, 274] width 1 height 8
radio input "true"
click at [131, 337] on 235 at bounding box center [132, 322] width 31 height 30
click at [550, 277] on input "a." at bounding box center [550, 274] width 1 height 8
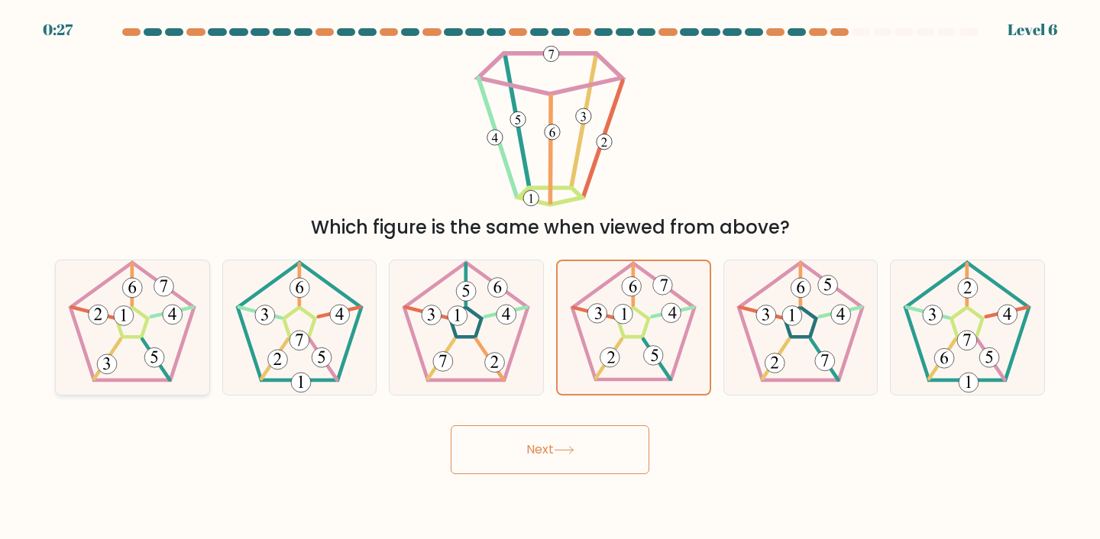
radio input "true"
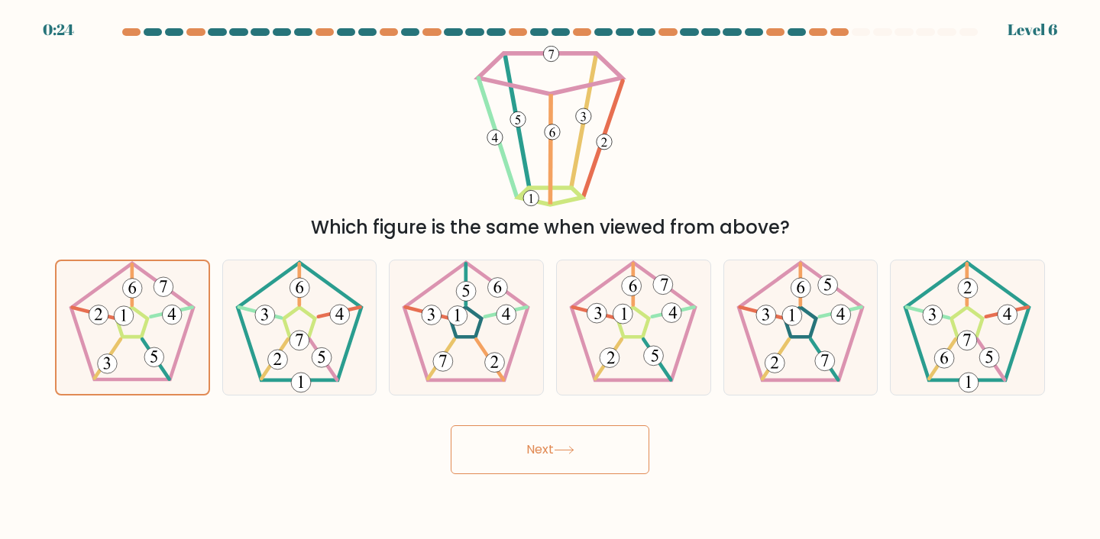
click at [475, 446] on button "Next" at bounding box center [550, 450] width 199 height 49
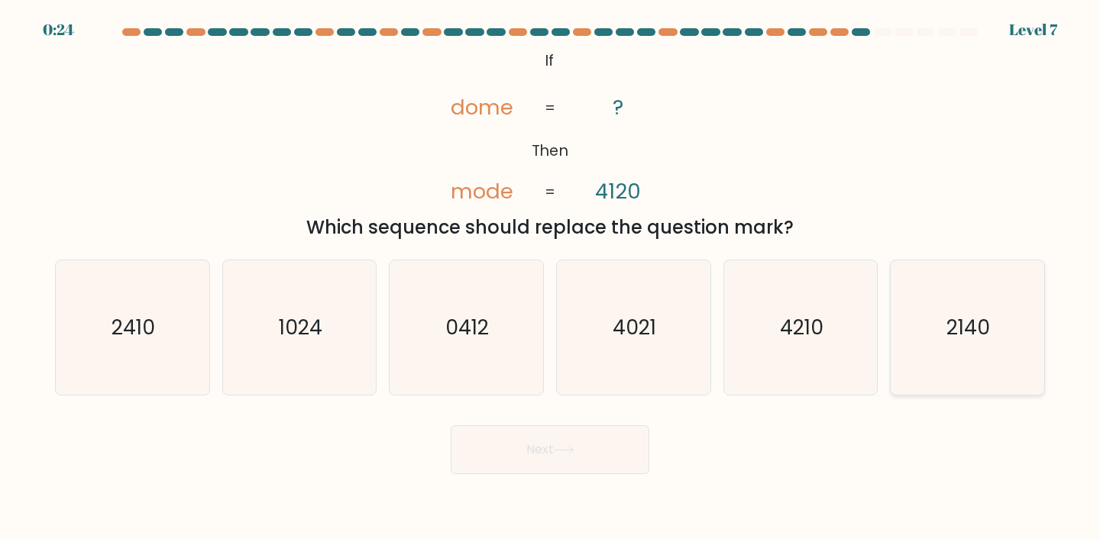
click at [939, 310] on icon "2140" at bounding box center [967, 328] width 135 height 135
click at [551, 277] on input "f. 2140" at bounding box center [550, 274] width 1 height 8
radio input "true"
click at [574, 436] on button "Next" at bounding box center [550, 450] width 199 height 49
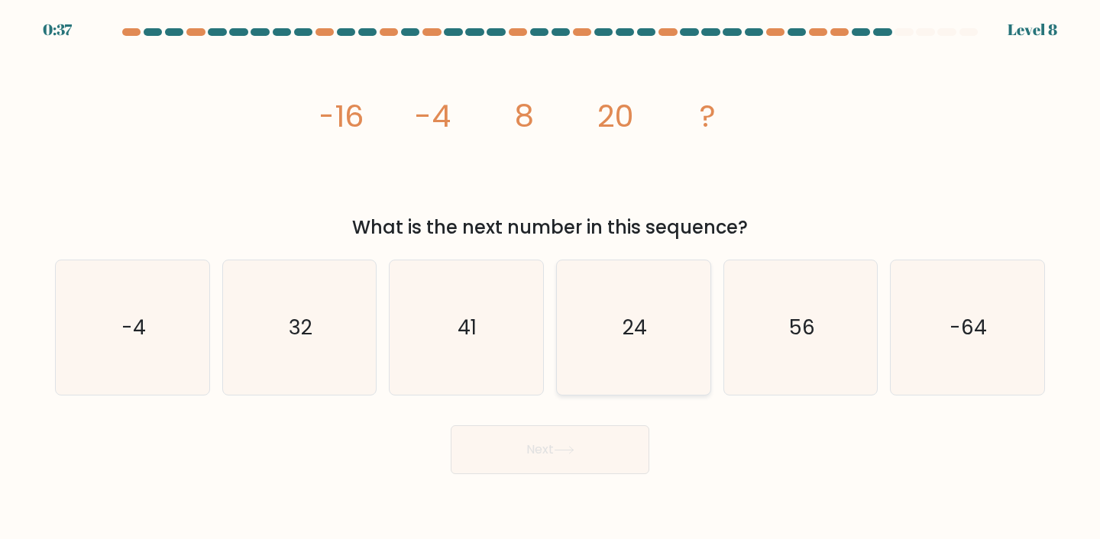
click at [584, 337] on icon "24" at bounding box center [633, 328] width 135 height 135
click at [551, 277] on input "d. 24" at bounding box center [550, 274] width 1 height 8
radio input "true"
click at [517, 472] on button "Next" at bounding box center [550, 450] width 199 height 49
click at [520, 464] on button "Next" at bounding box center [550, 450] width 199 height 49
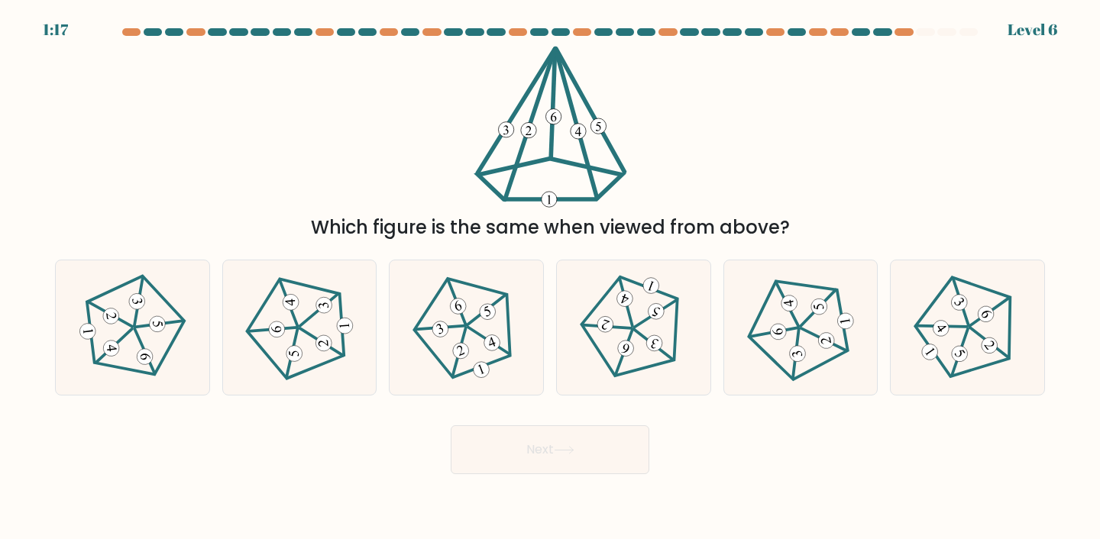
click at [905, 27] on div "1:17 Level 6" at bounding box center [550, 20] width 1100 height 41
click at [902, 31] on div at bounding box center [904, 32] width 18 height 8
click at [905, 33] on div at bounding box center [904, 32] width 18 height 8
click at [876, 34] on div at bounding box center [882, 32] width 18 height 8
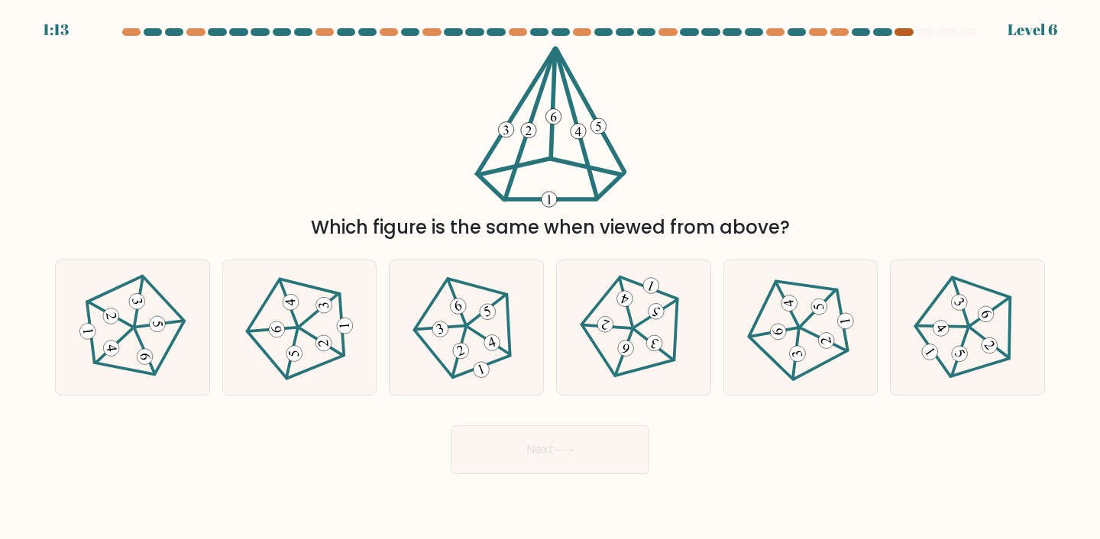
click at [899, 34] on div at bounding box center [904, 32] width 18 height 8
click at [484, 311] on 637 at bounding box center [488, 312] width 21 height 21
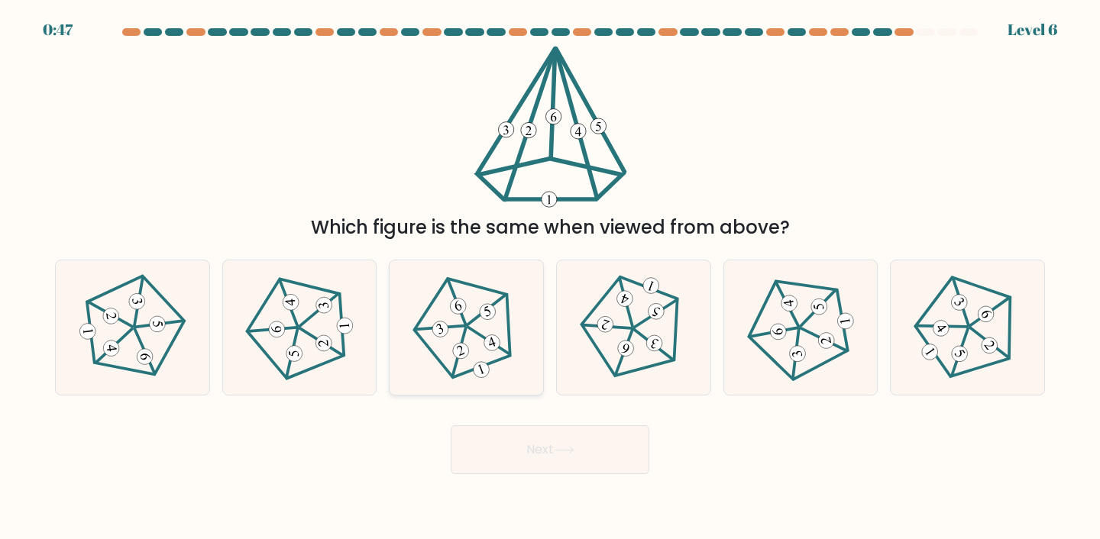
click at [550, 277] on input "c." at bounding box center [550, 274] width 1 height 8
radio input "true"
click at [482, 453] on button "Next" at bounding box center [550, 450] width 199 height 49
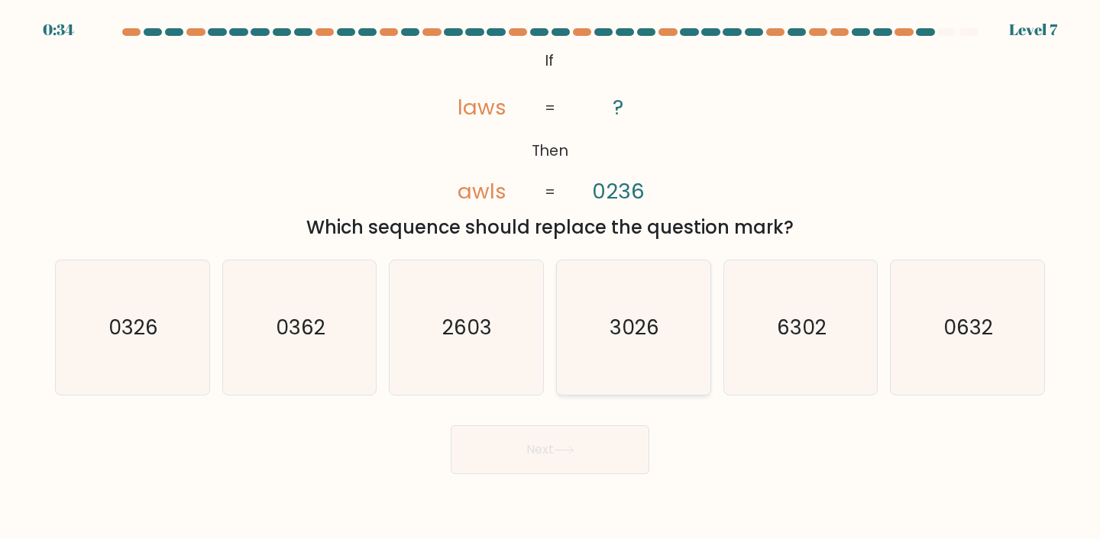
click at [607, 374] on icon "3026" at bounding box center [633, 328] width 135 height 135
click at [551, 277] on input "d. 3026" at bounding box center [550, 274] width 1 height 8
radio input "true"
click at [533, 491] on body "0:34 Level 7 If" at bounding box center [550, 269] width 1100 height 539
click at [539, 465] on button "Next" at bounding box center [550, 450] width 199 height 49
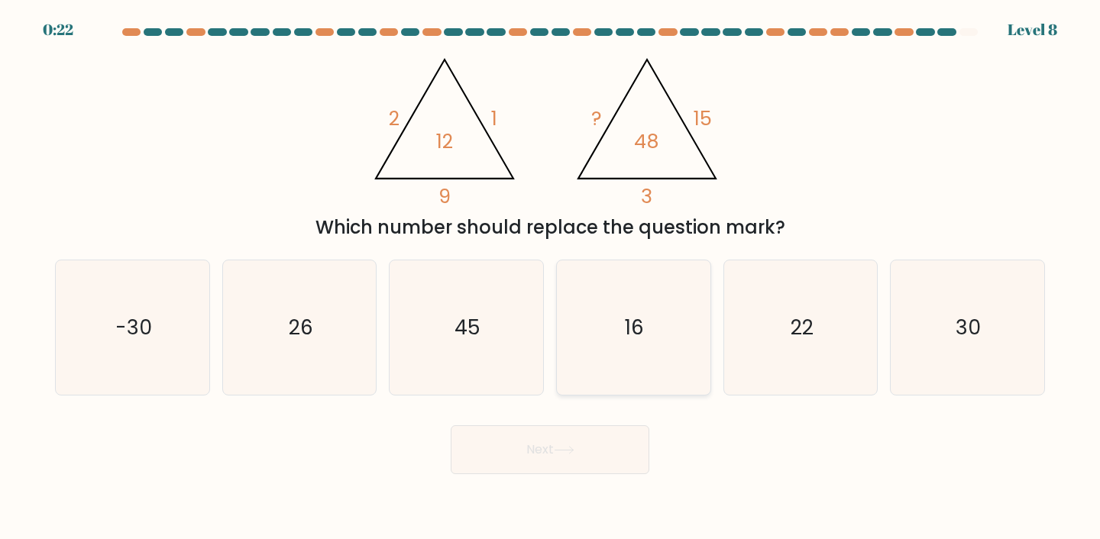
click at [611, 332] on icon "16" at bounding box center [633, 328] width 135 height 135
click at [551, 277] on input "d. 16" at bounding box center [550, 274] width 1 height 8
radio input "true"
click at [562, 466] on button "Next" at bounding box center [550, 450] width 199 height 49
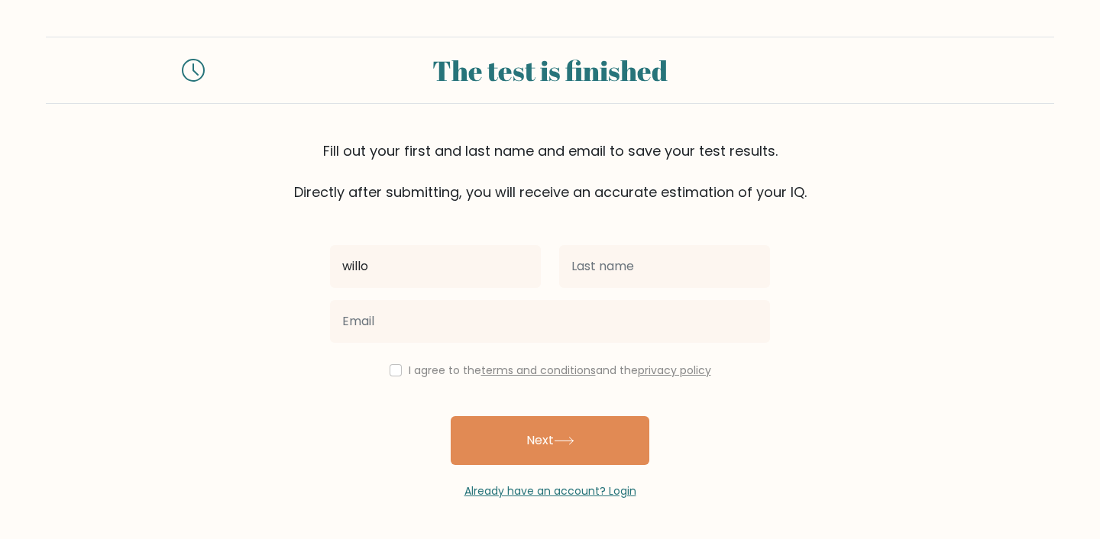
type input "willo"
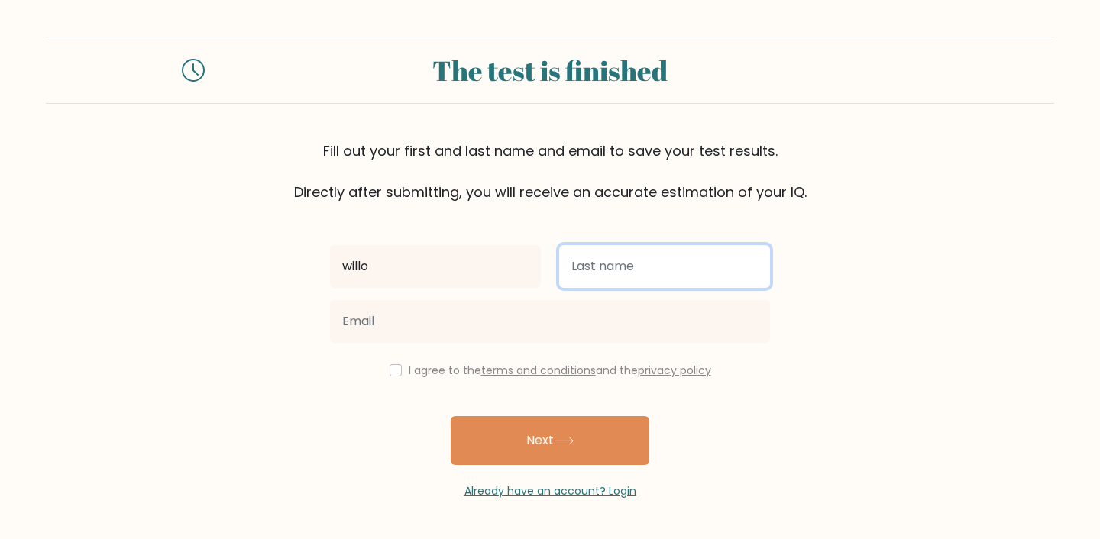
click at [591, 270] on input "text" at bounding box center [664, 266] width 211 height 43
type input "pac"
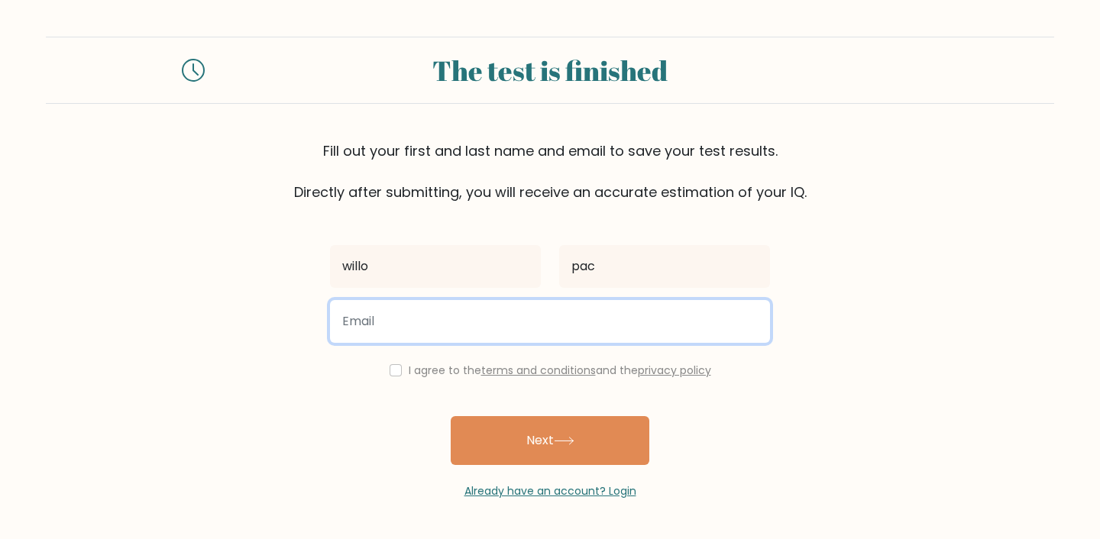
click at [500, 331] on input "email" at bounding box center [550, 321] width 440 height 43
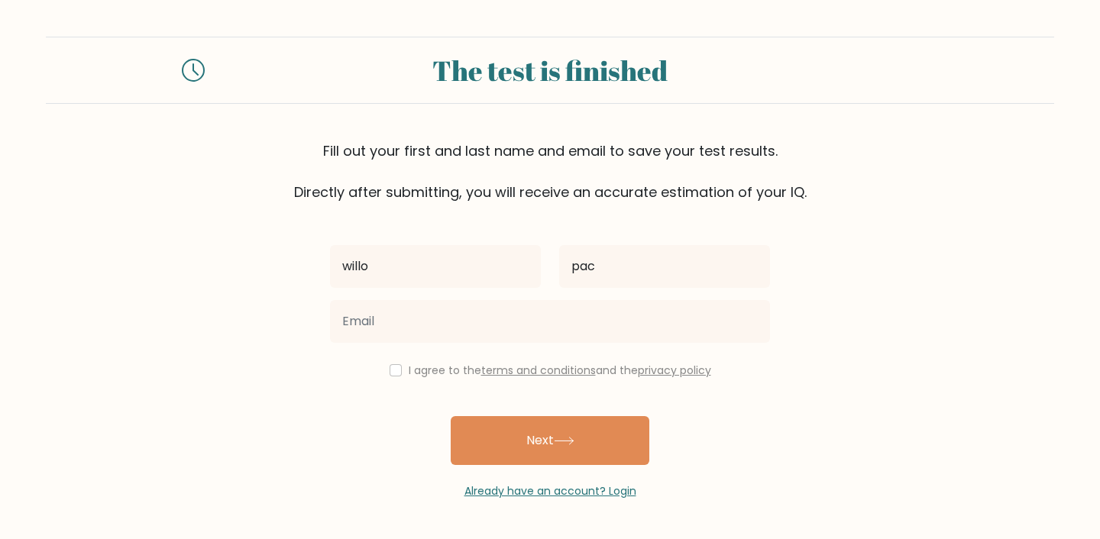
click at [816, 310] on form "The test is finished Fill out your first and last name and email to save your t…" at bounding box center [550, 268] width 1100 height 463
click at [390, 373] on input "checkbox" at bounding box center [396, 370] width 12 height 12
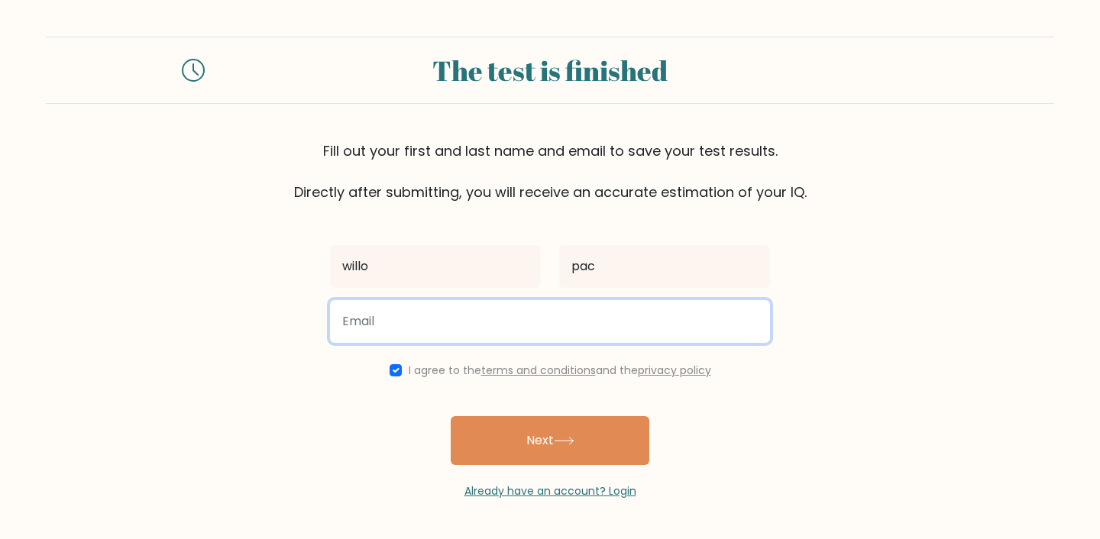
click at [449, 332] on input "email" at bounding box center [550, 321] width 440 height 43
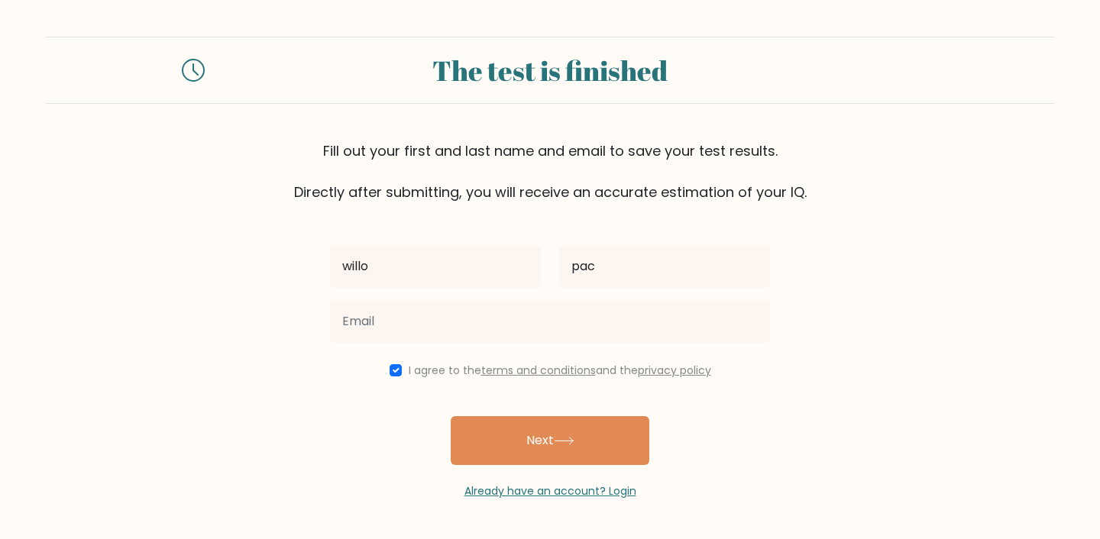
click at [382, 385] on div "willo pac I agree to the terms and conditions and the privacy policy Next Alrea…" at bounding box center [550, 350] width 458 height 297
click at [397, 382] on div "willo pac I agree to the terms and conditions and the privacy policy Next Alrea…" at bounding box center [550, 350] width 458 height 297
click at [391, 367] on input "checkbox" at bounding box center [396, 370] width 12 height 12
checkbox input "false"
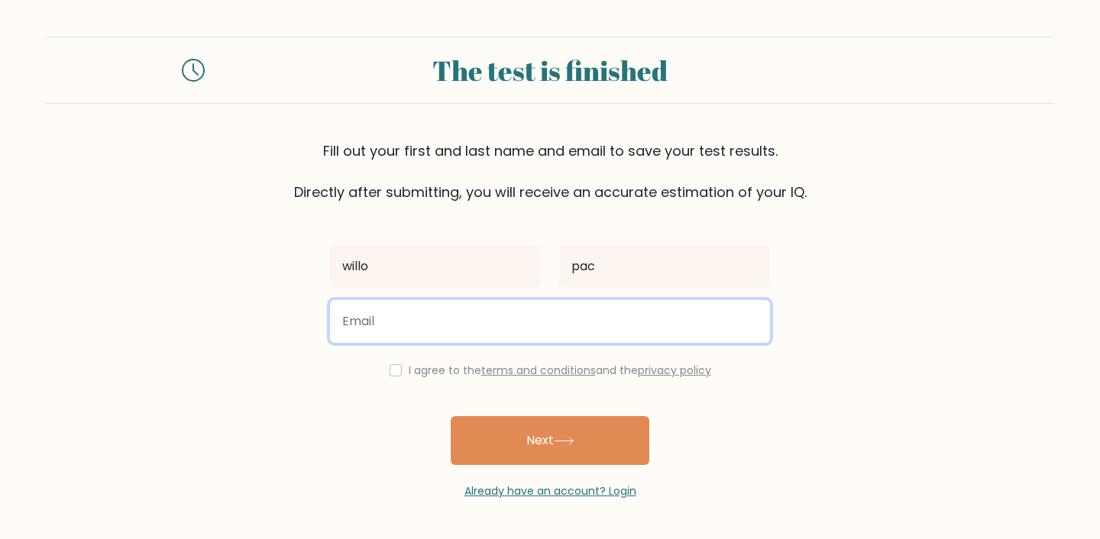
click at [454, 316] on input "email" at bounding box center [550, 321] width 440 height 43
type input "e"
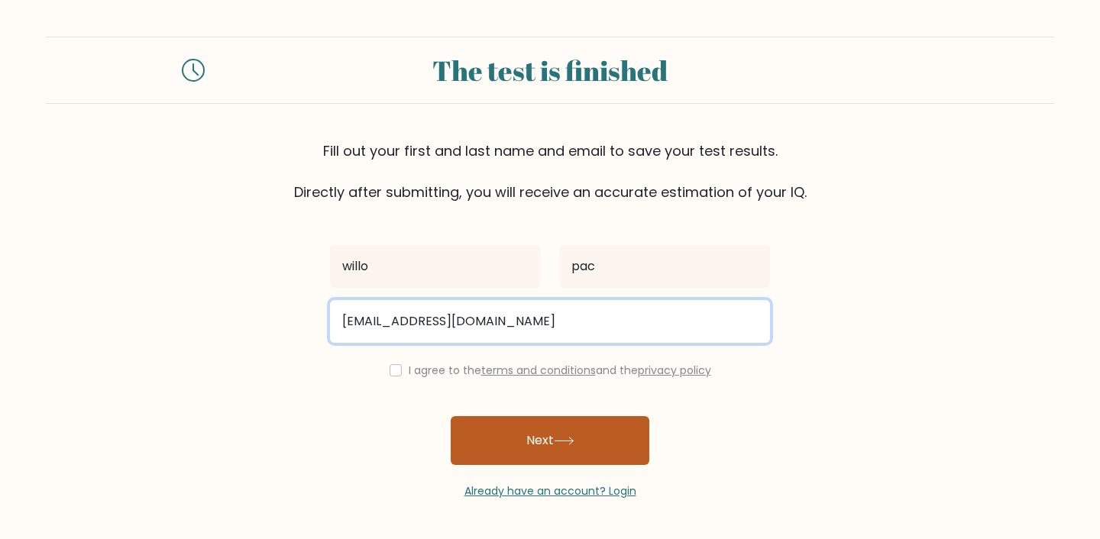
type input "w7201762@gmail.com"
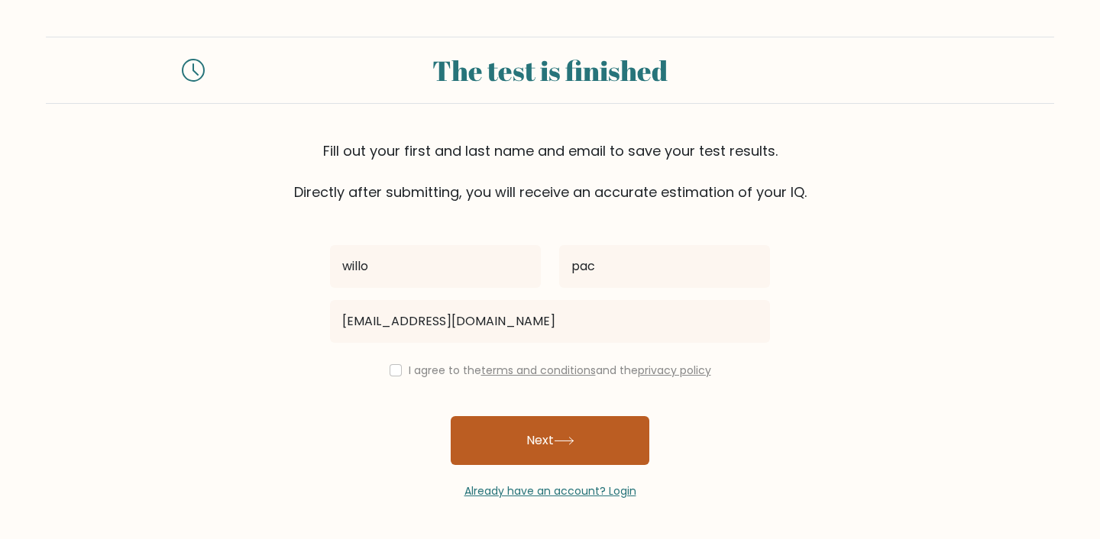
click at [593, 450] on button "Next" at bounding box center [550, 440] width 199 height 49
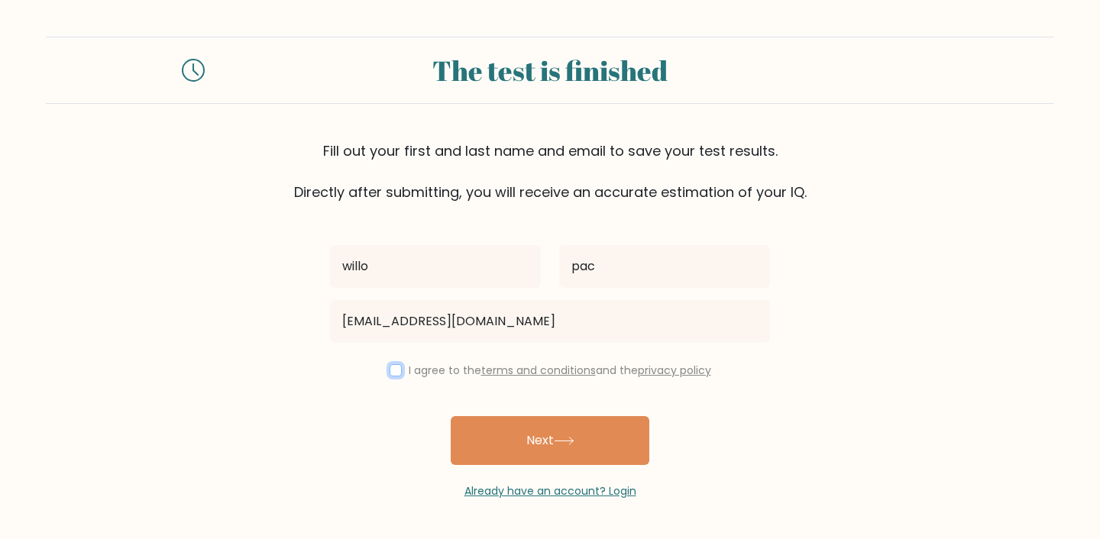
click at [394, 364] on input "checkbox" at bounding box center [396, 370] width 12 height 12
checkbox input "true"
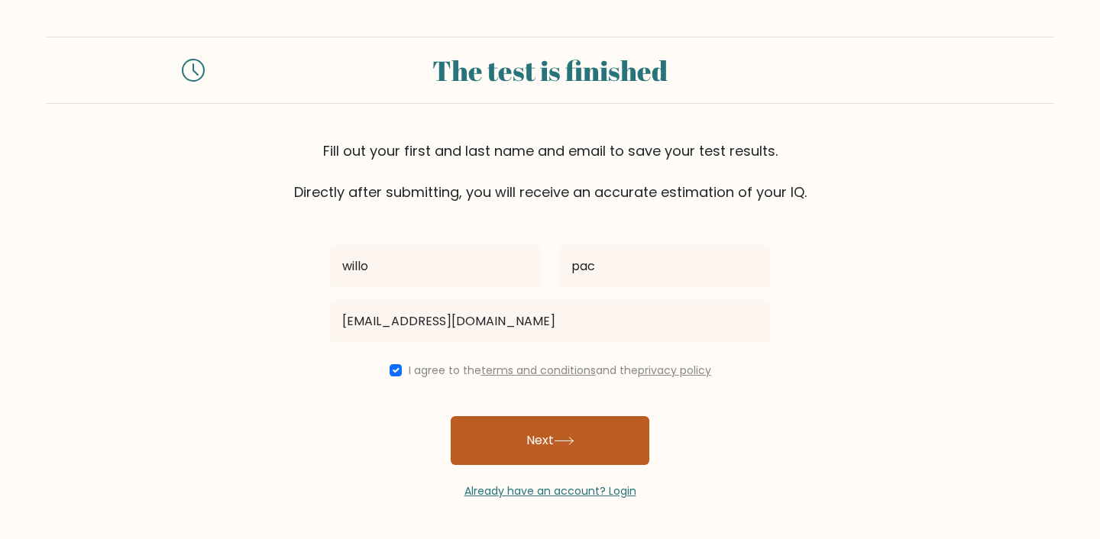
click at [513, 445] on button "Next" at bounding box center [550, 440] width 199 height 49
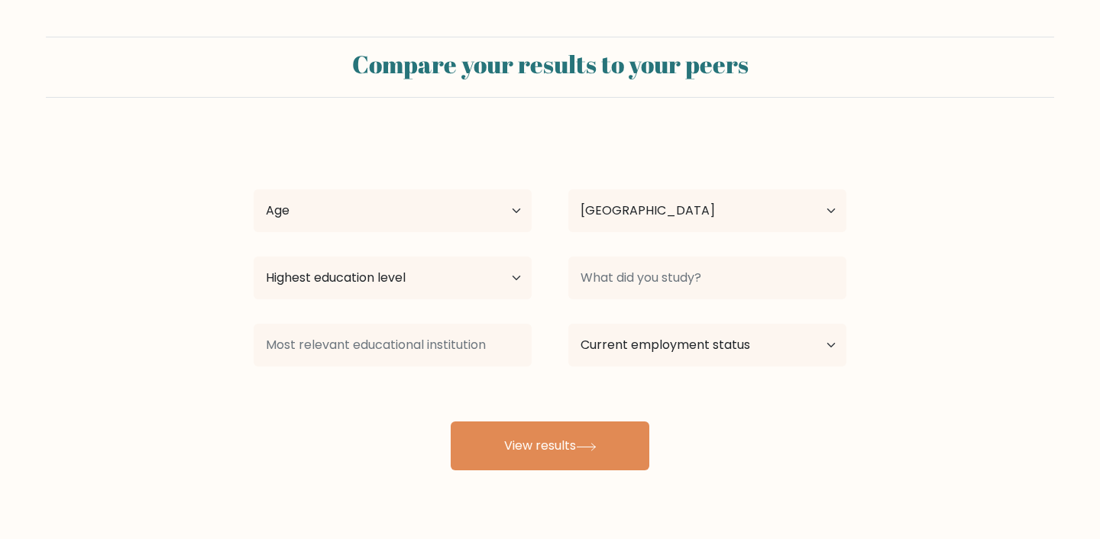
select select "AU"
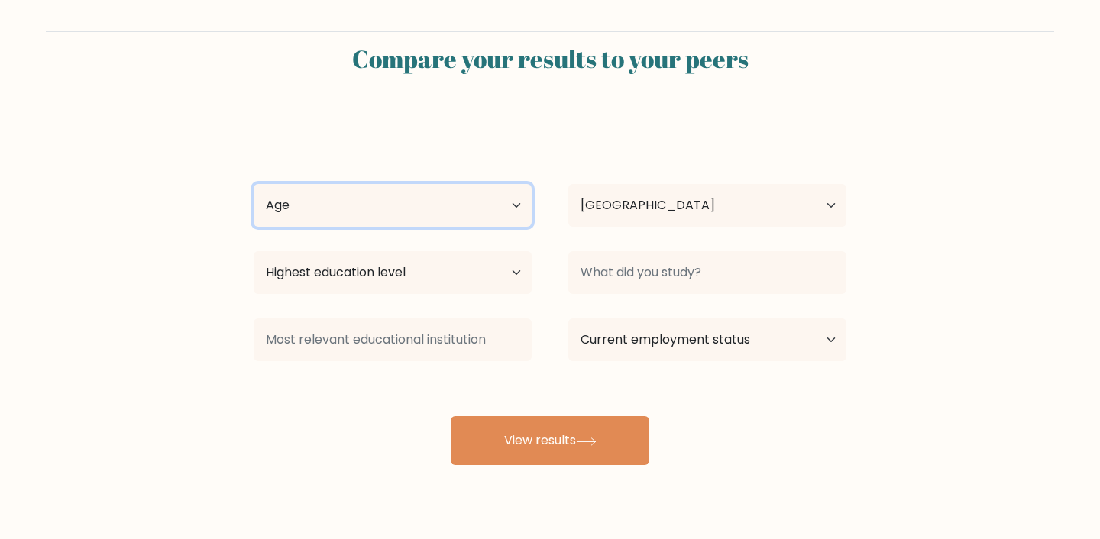
click at [445, 209] on select "Age Under [DEMOGRAPHIC_DATA] [DEMOGRAPHIC_DATA] [DEMOGRAPHIC_DATA] [DEMOGRAPHIC…" at bounding box center [393, 205] width 278 height 43
select select "min_18"
click at [254, 184] on select "Age Under [DEMOGRAPHIC_DATA] [DEMOGRAPHIC_DATA] [DEMOGRAPHIC_DATA] [DEMOGRAPHIC…" at bounding box center [393, 205] width 278 height 43
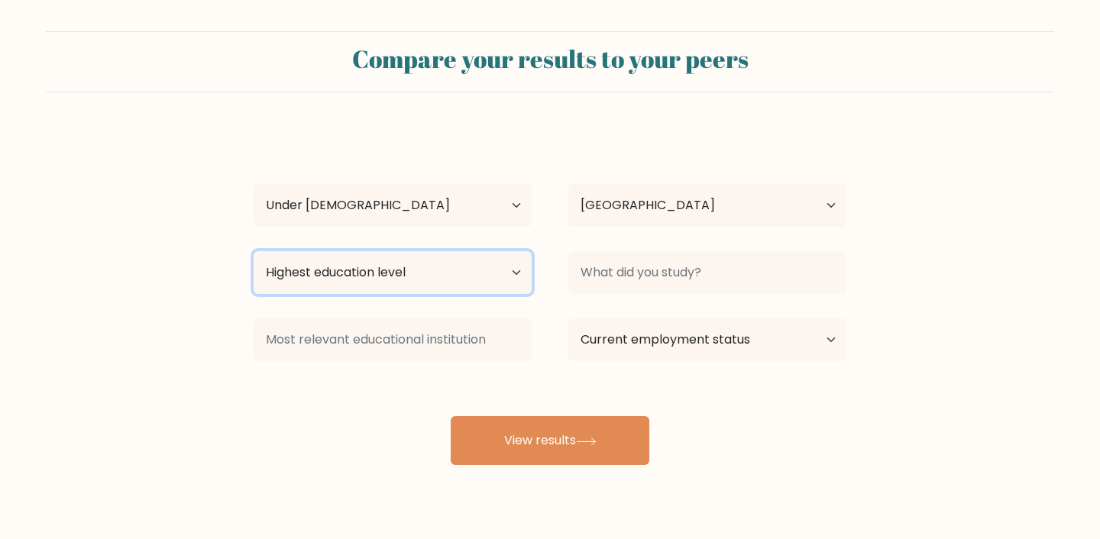
click at [368, 255] on select "Highest education level No schooling Primary Lower Secondary Upper Secondary Oc…" at bounding box center [393, 272] width 278 height 43
select select "lower_secondary"
click at [254, 251] on select "Highest education level No schooling Primary Lower Secondary Upper Secondary Oc…" at bounding box center [393, 272] width 278 height 43
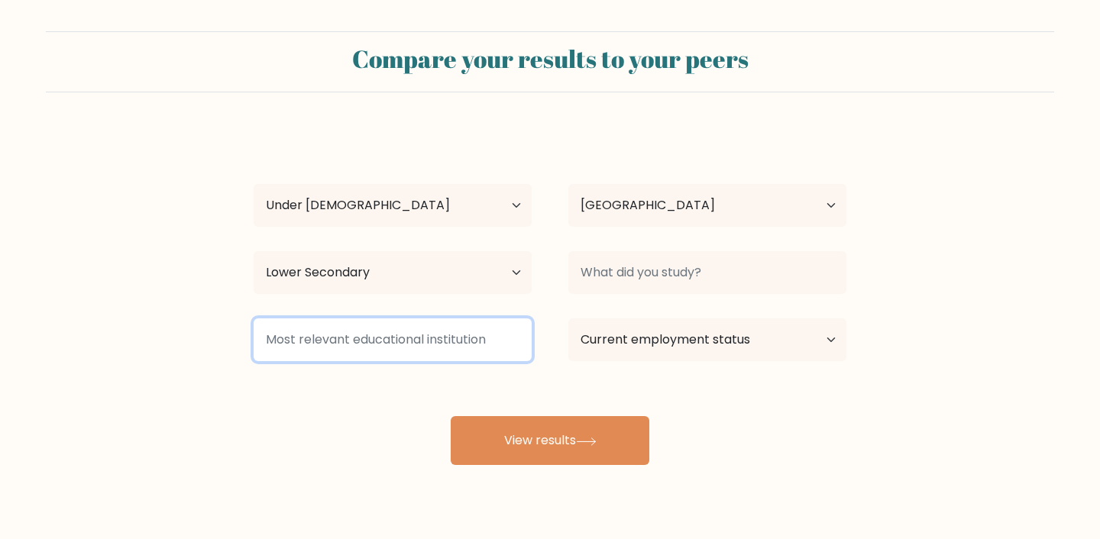
click at [339, 342] on input at bounding box center [393, 340] width 278 height 43
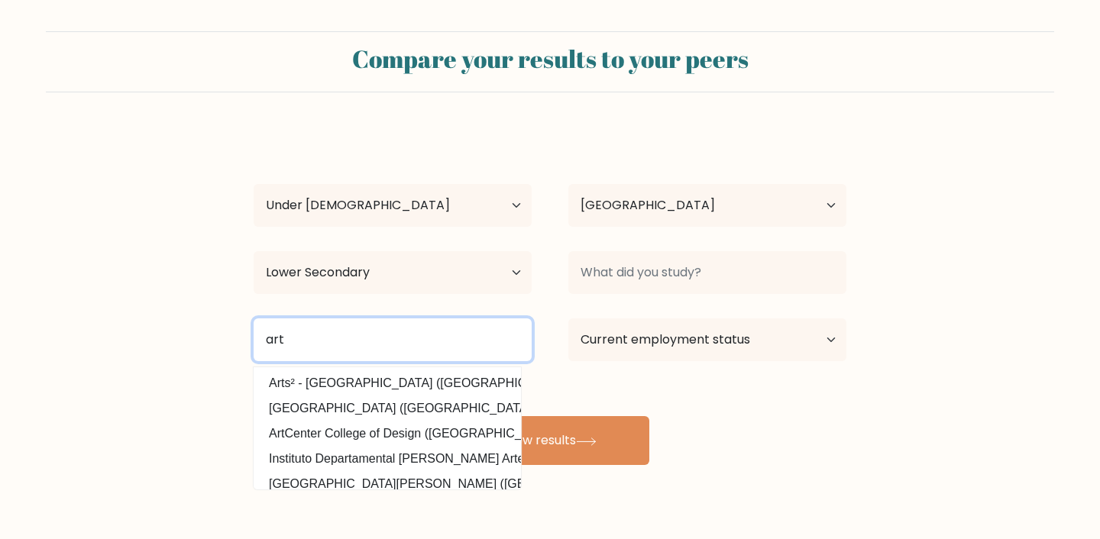
type input "art"
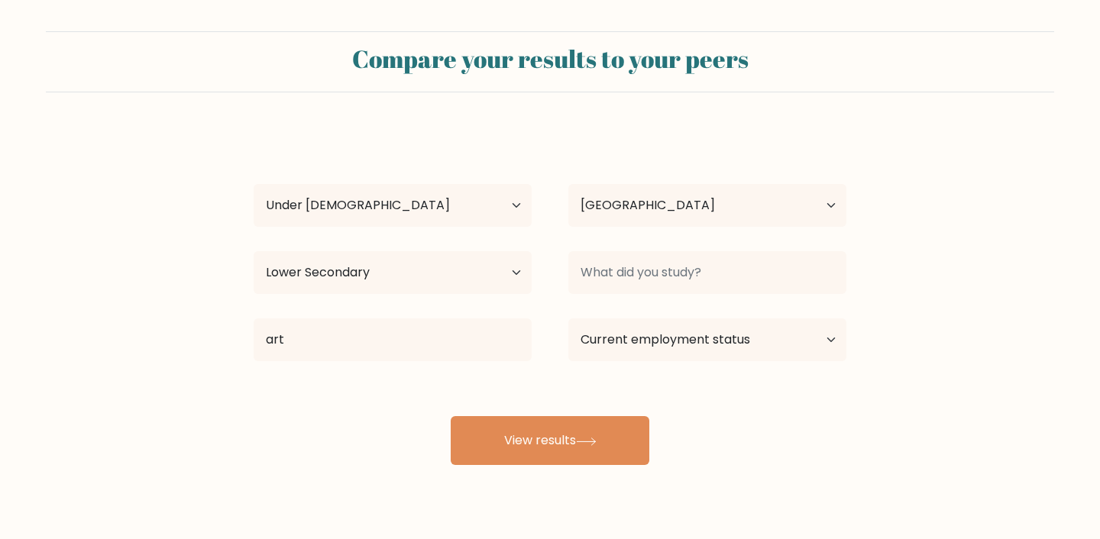
click at [607, 234] on div "willo pac Age Under [DEMOGRAPHIC_DATA] [DEMOGRAPHIC_DATA] [DEMOGRAPHIC_DATA] [D…" at bounding box center [550, 297] width 611 height 336
click at [621, 217] on select "Country Afghanistan Albania Algeria American Samoa Andorra Angola Anguilla Anta…" at bounding box center [708, 205] width 278 height 43
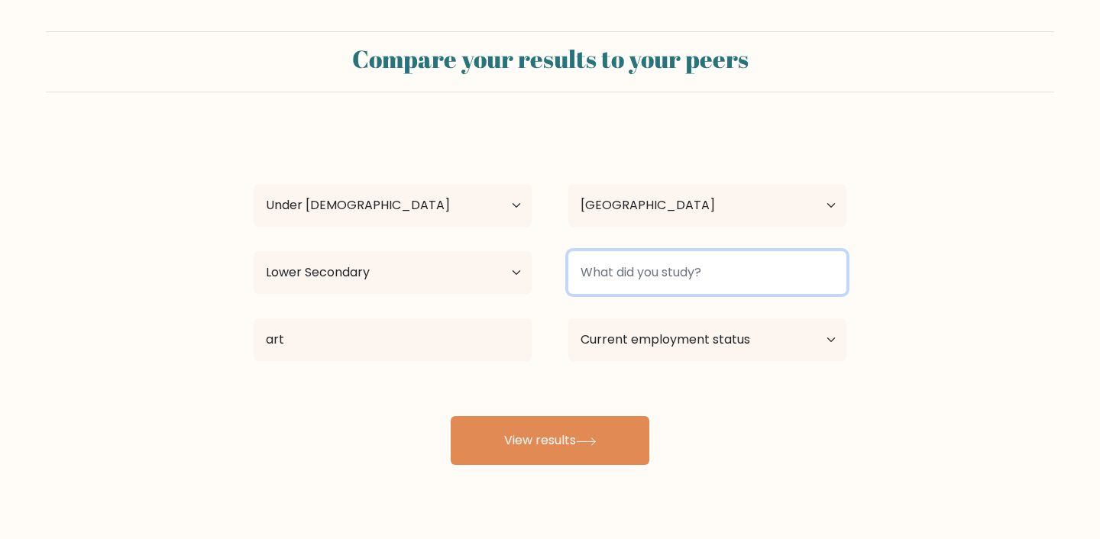
click at [690, 293] on input at bounding box center [708, 272] width 278 height 43
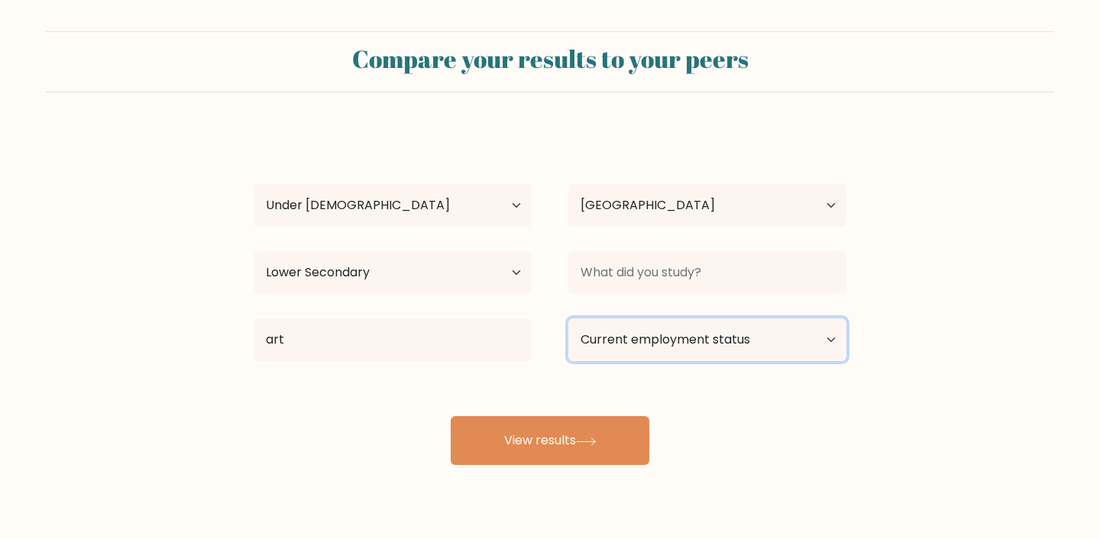
click at [694, 355] on select "Current employment status Employed Student Retired Other / prefer not to answer" at bounding box center [708, 340] width 278 height 43
select select "student"
click at [569, 319] on select "Current employment status Employed Student Retired Other / prefer not to answer" at bounding box center [708, 340] width 278 height 43
click at [645, 357] on select "Current employment status Employed Student Retired Other / prefer not to answer" at bounding box center [708, 340] width 278 height 43
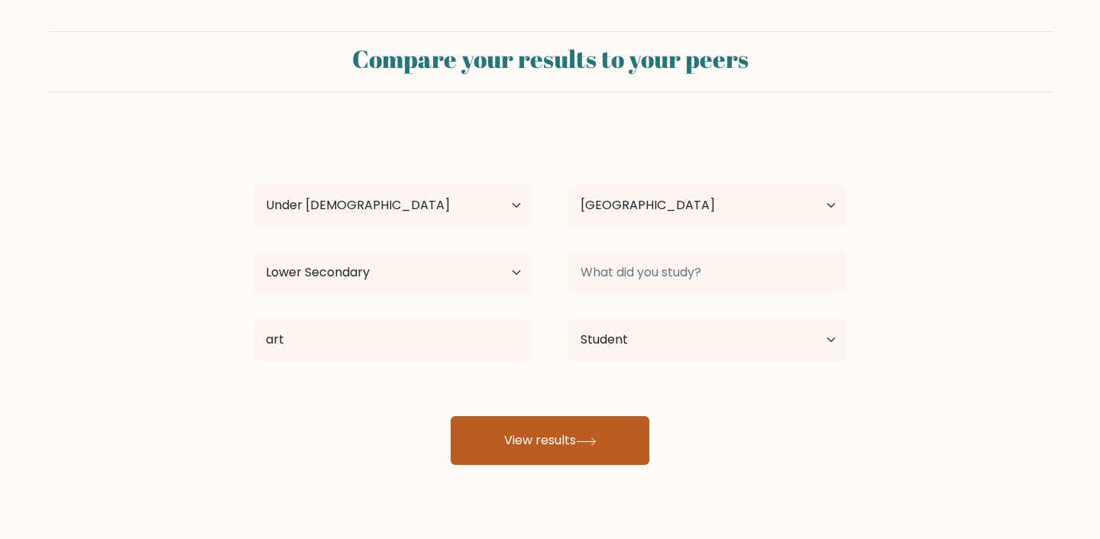
click at [592, 442] on icon at bounding box center [586, 442] width 21 height 8
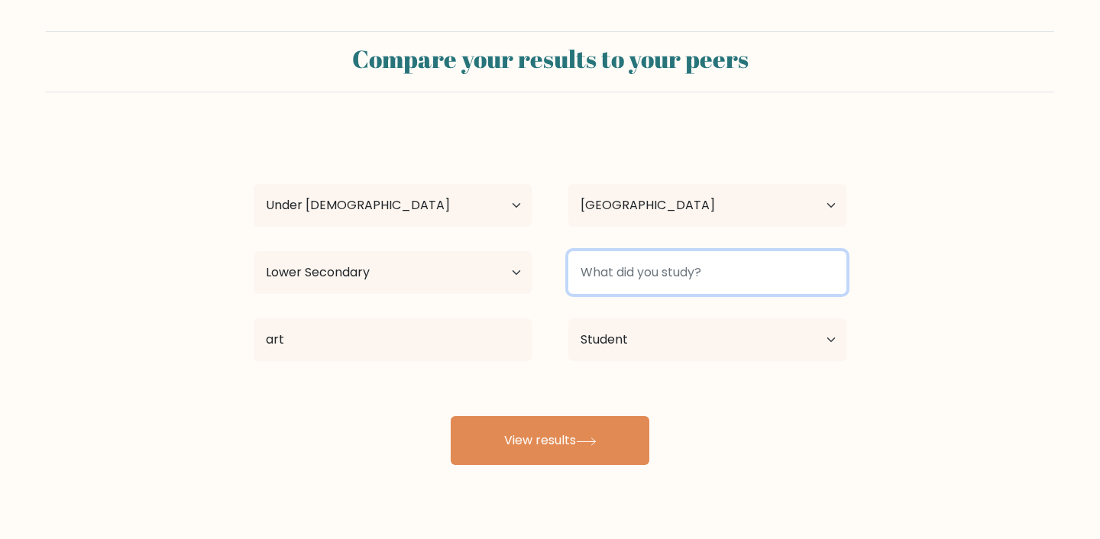
click at [660, 287] on input at bounding box center [708, 272] width 278 height 43
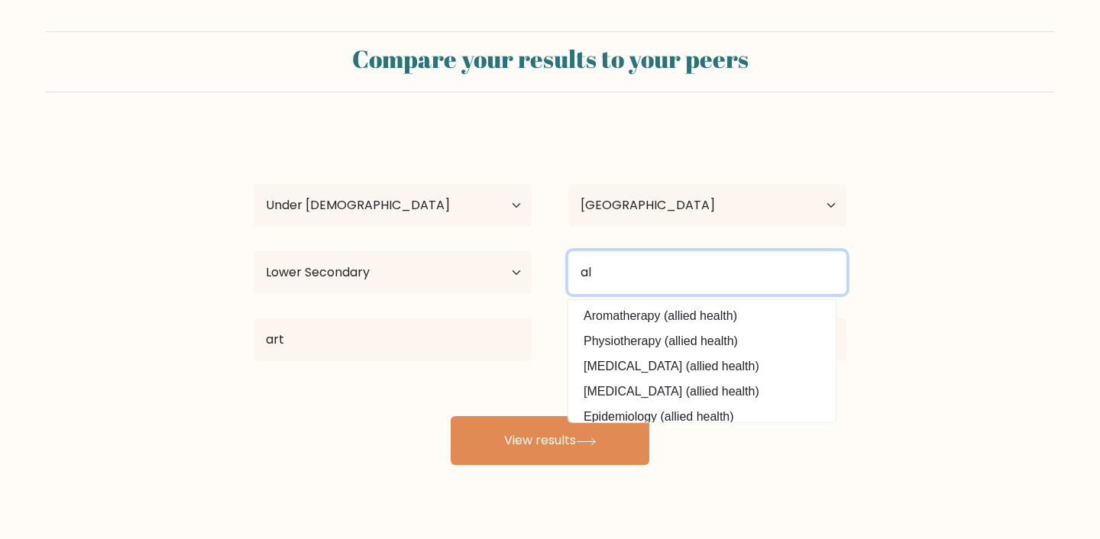
type input "a"
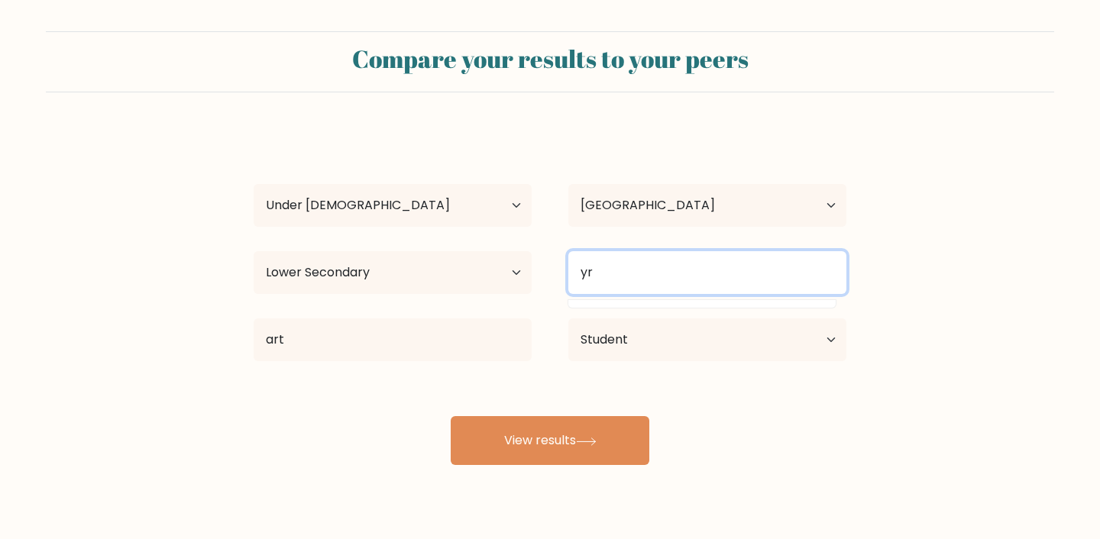
type input "y"
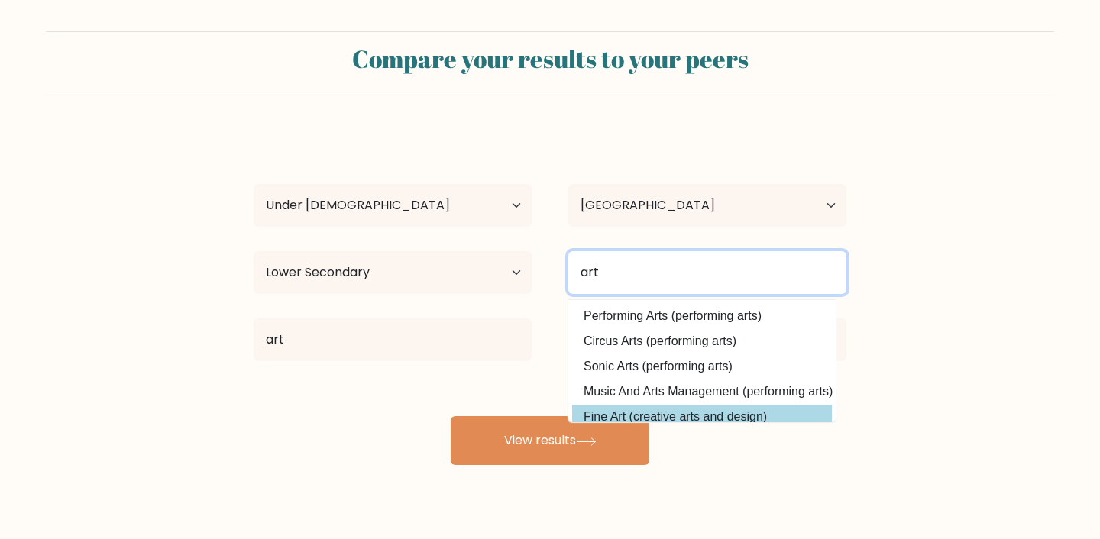
type input "art"
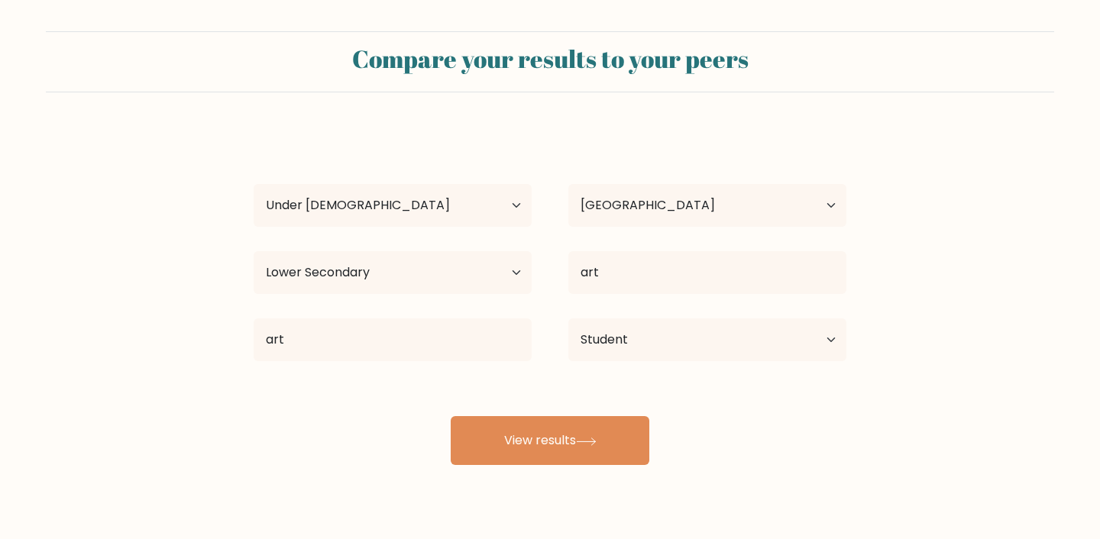
click at [638, 411] on div "willo pac Age Under 18 years old 18-24 years old 25-34 years old 35-44 years ol…" at bounding box center [550, 297] width 611 height 336
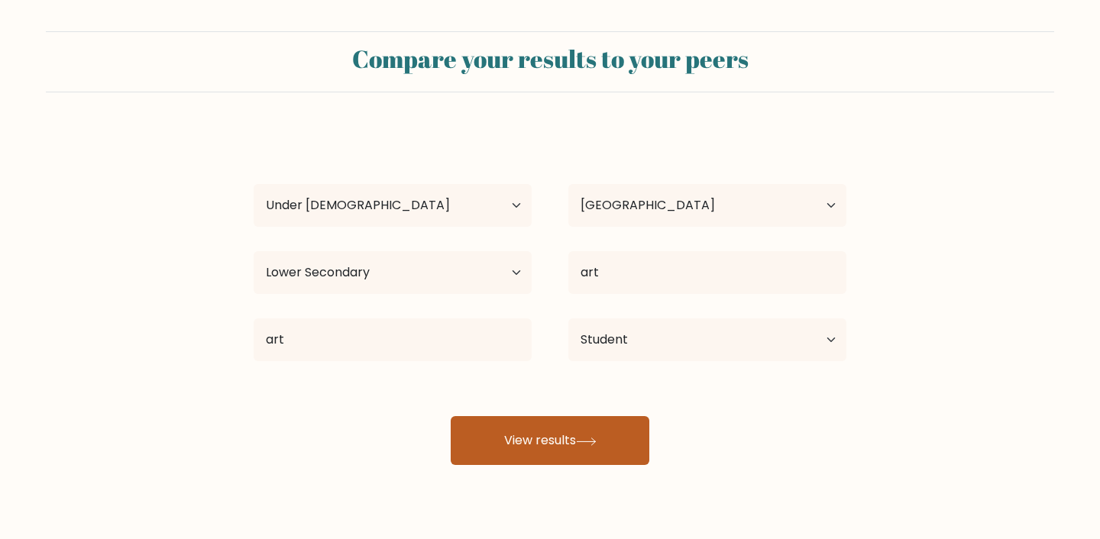
click at [562, 462] on button "View results" at bounding box center [550, 440] width 199 height 49
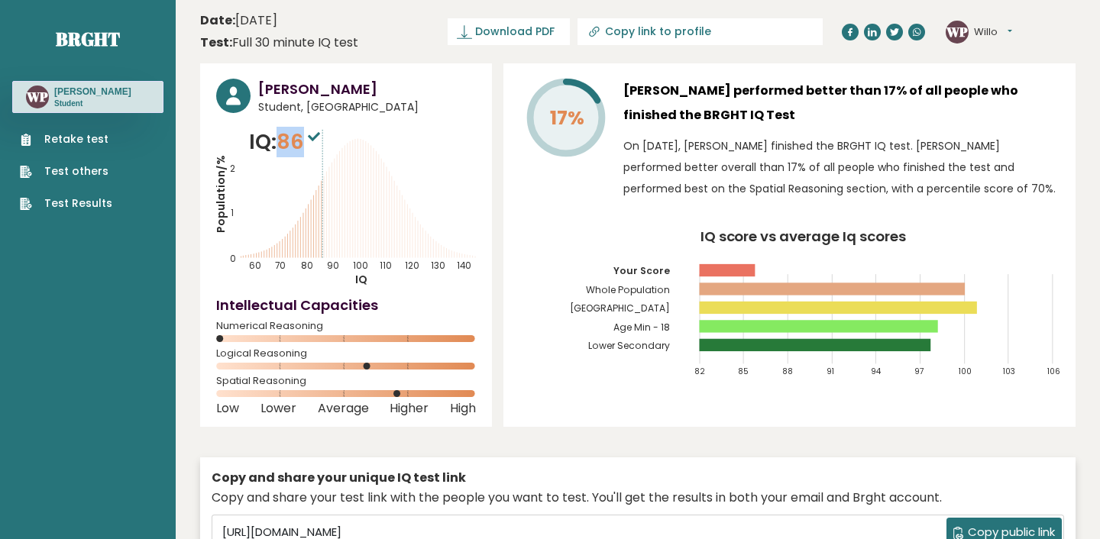
drag, startPoint x: 283, startPoint y: 142, endPoint x: 306, endPoint y: 140, distance: 22.3
click at [306, 141] on span "86" at bounding box center [300, 142] width 47 height 28
copy span "86"
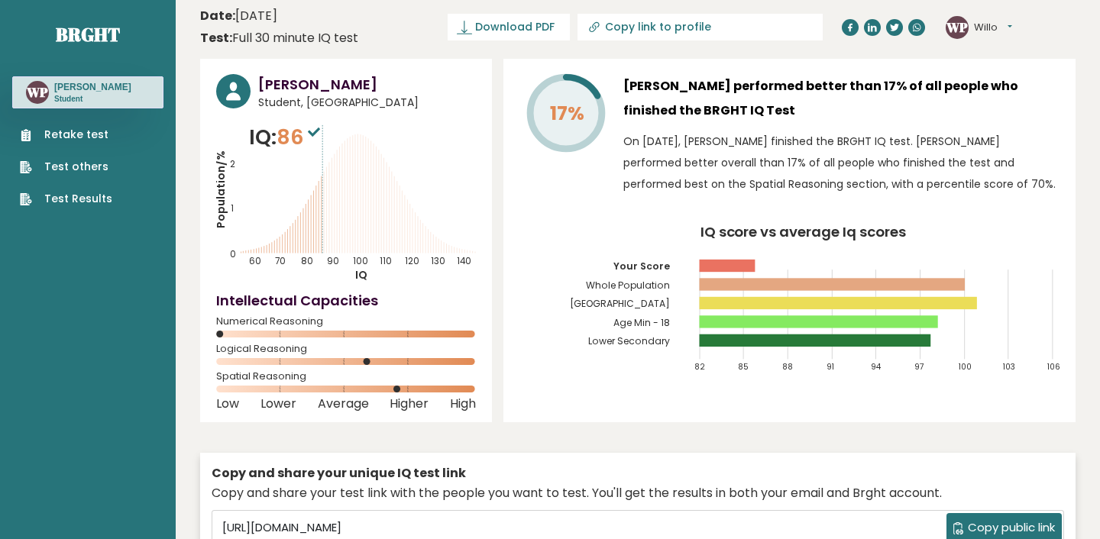
drag, startPoint x: 218, startPoint y: 336, endPoint x: 241, endPoint y: 335, distance: 23.7
click at [241, 335] on icon at bounding box center [346, 334] width 260 height 7
click at [257, 328] on div "Numerical Reasoning" at bounding box center [346, 331] width 260 height 24
click at [300, 326] on div "Numerical Reasoning" at bounding box center [346, 331] width 260 height 24
drag, startPoint x: 313, startPoint y: 232, endPoint x: 342, endPoint y: 232, distance: 28.3
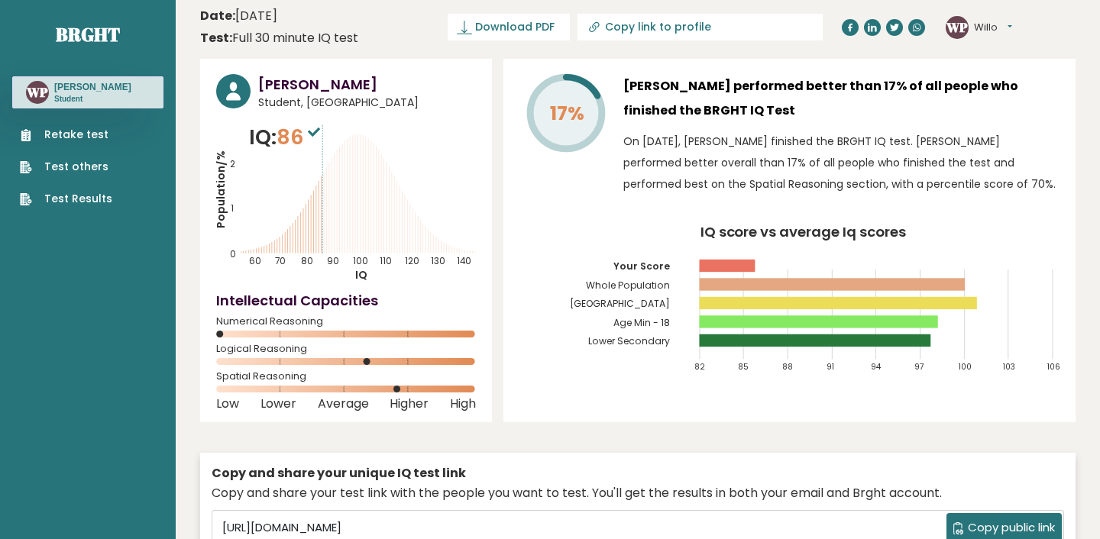
click at [343, 232] on icon "Population/% IQ 0 1 2 60 70 80 90 100 110 120 130 140" at bounding box center [346, 202] width 260 height 160
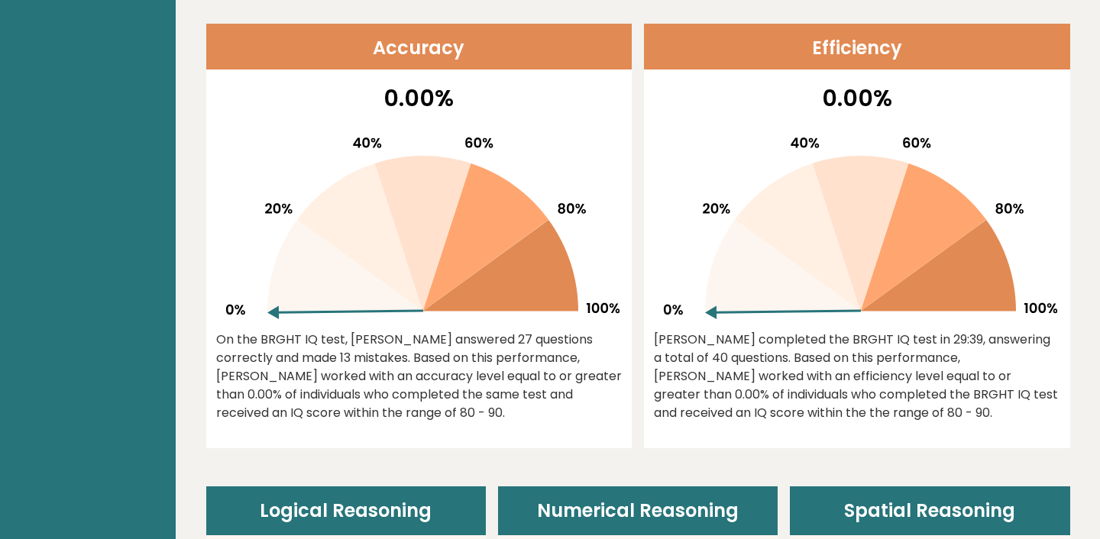
scroll to position [630, 0]
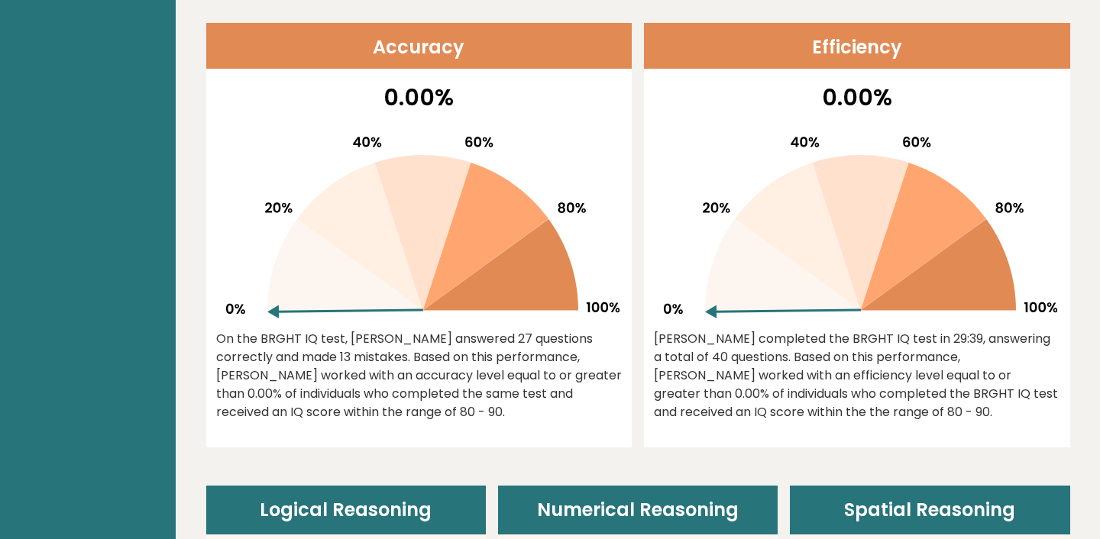
drag, startPoint x: 713, startPoint y: 314, endPoint x: 736, endPoint y: 250, distance: 68.2
click at [736, 249] on g at bounding box center [861, 228] width 394 height 182
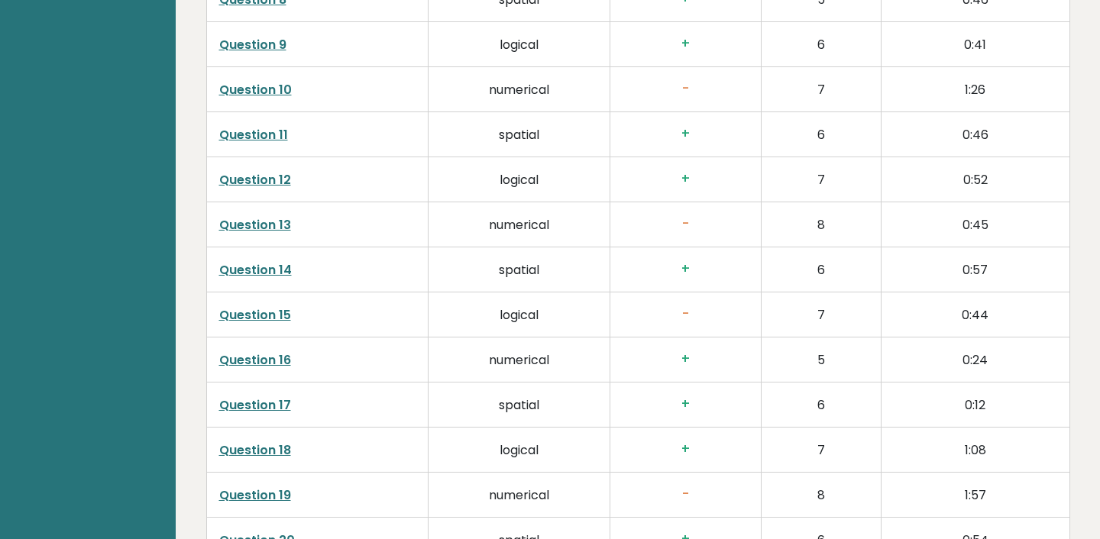
scroll to position [2731, 0]
